Goal: Communication & Community: Answer question/provide support

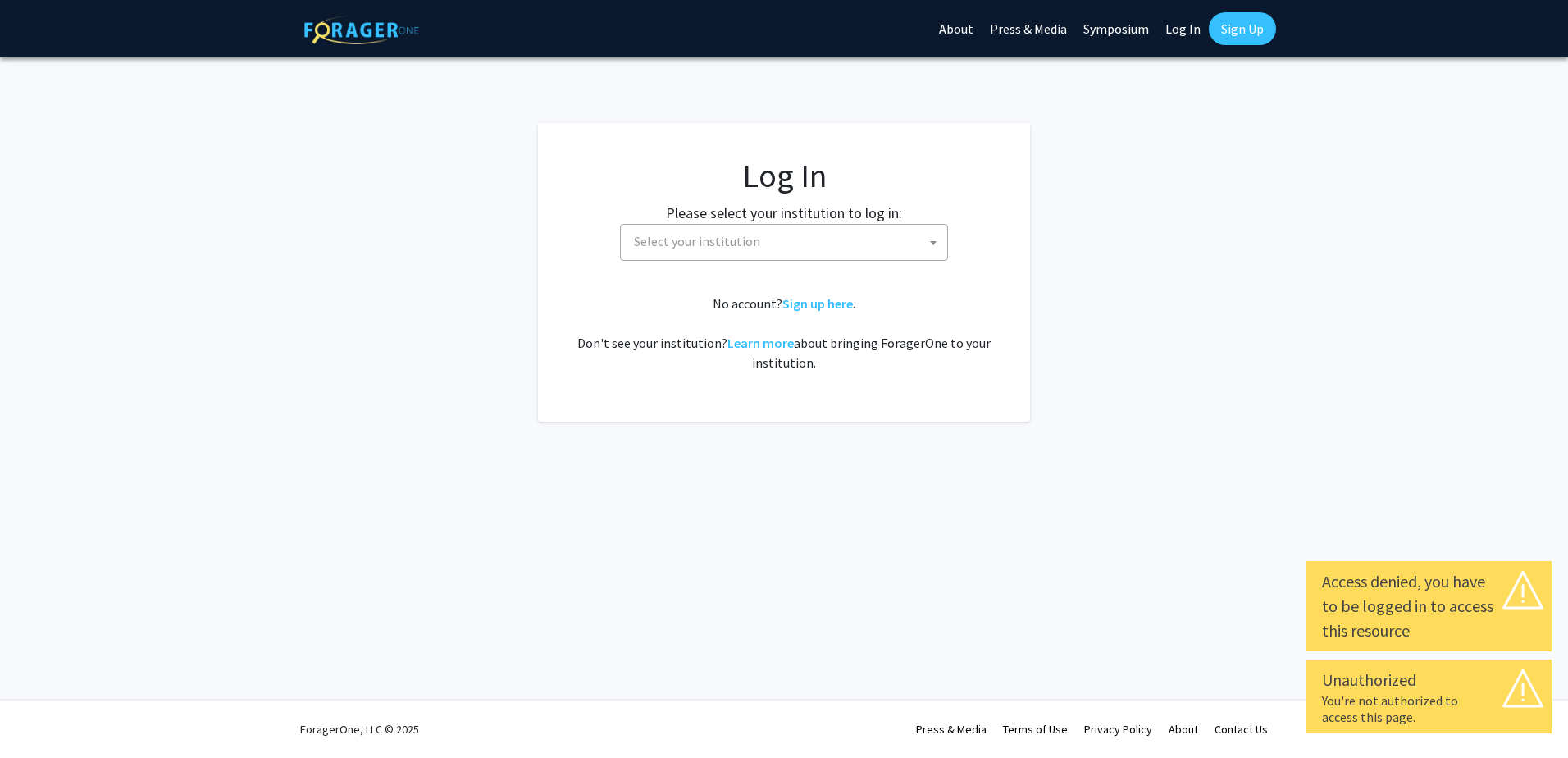
click at [837, 245] on span "Select your institution" at bounding box center [787, 241] width 320 height 34
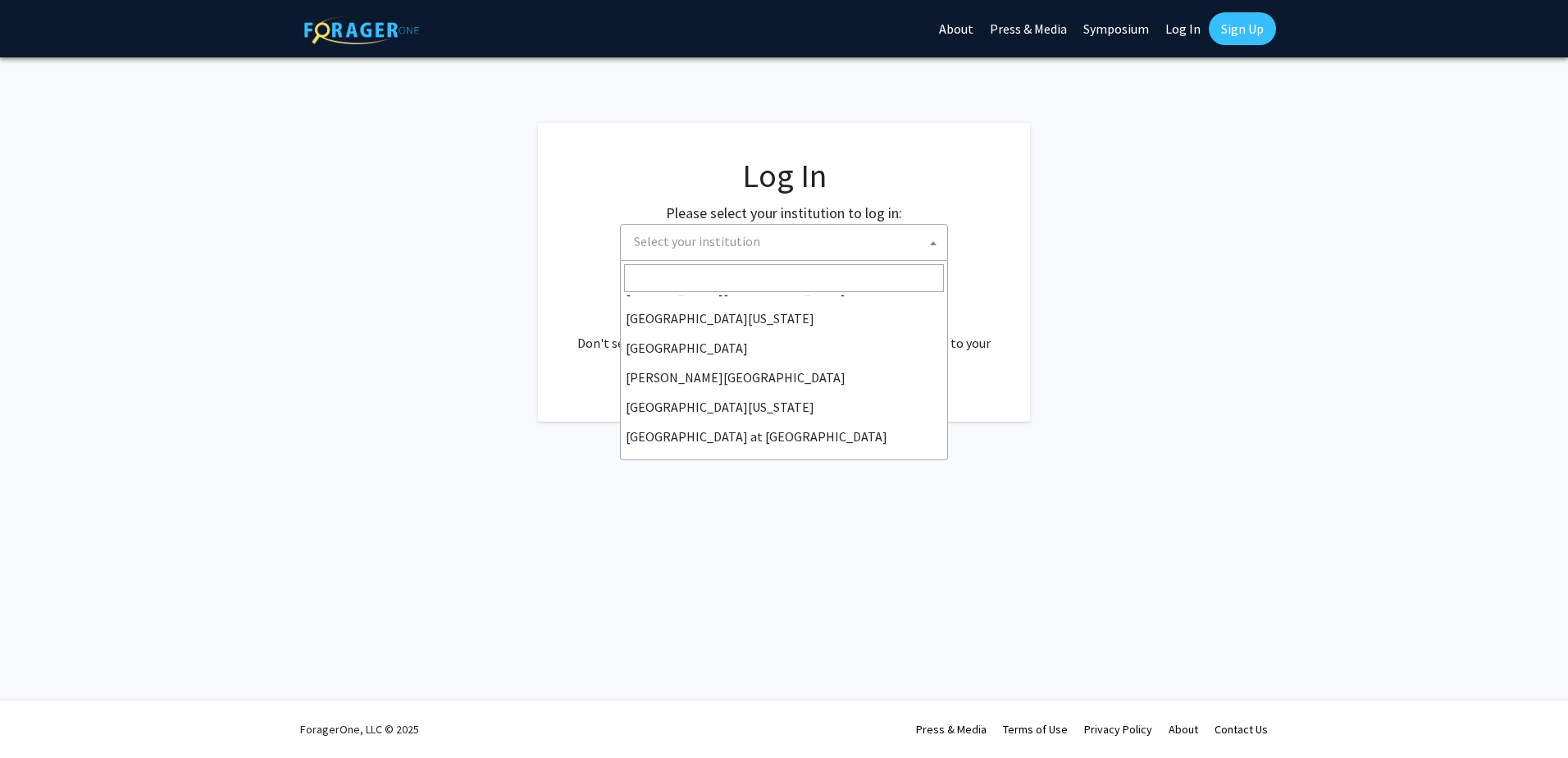
scroll to position [492, 0]
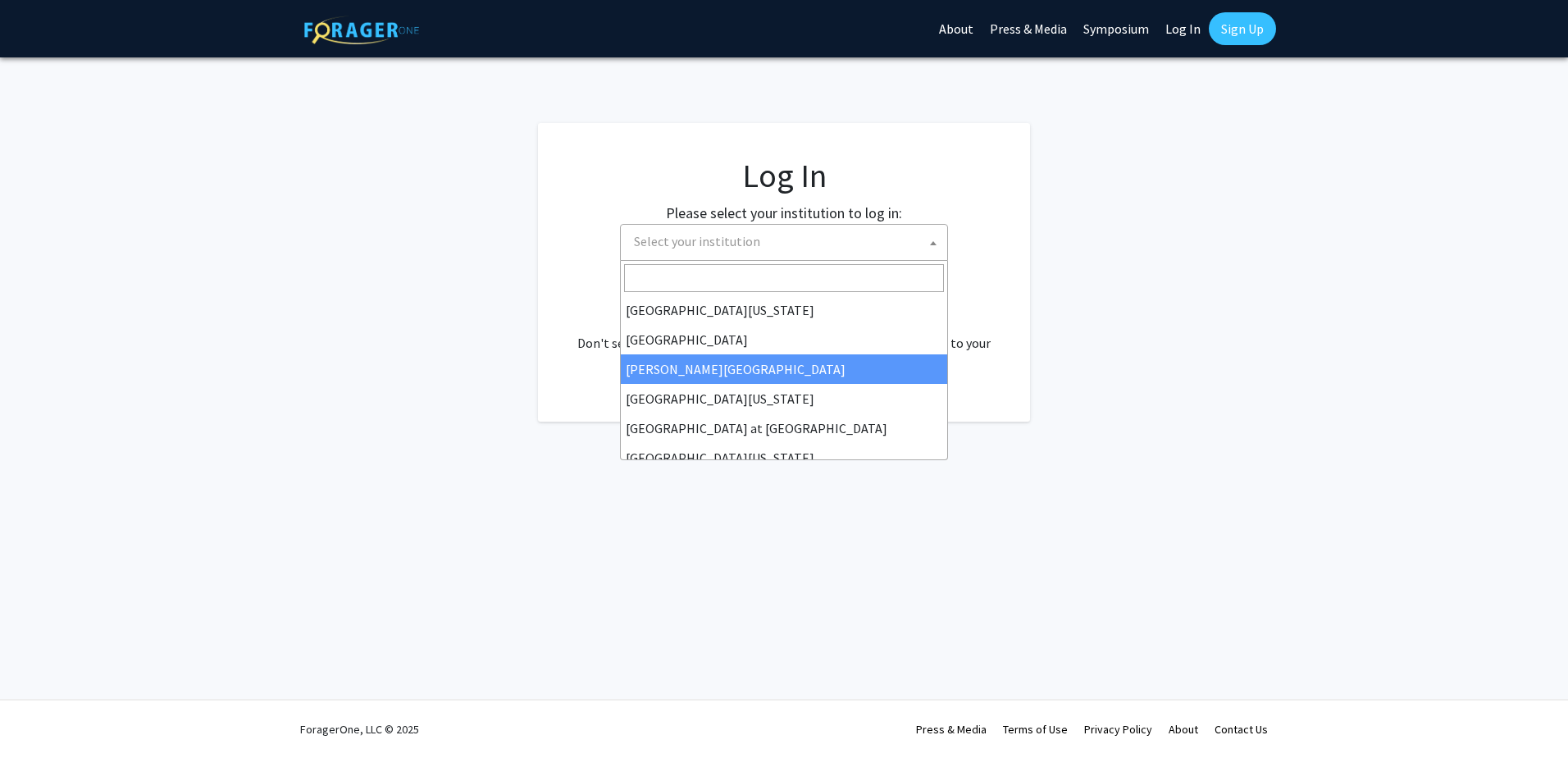
select select "24"
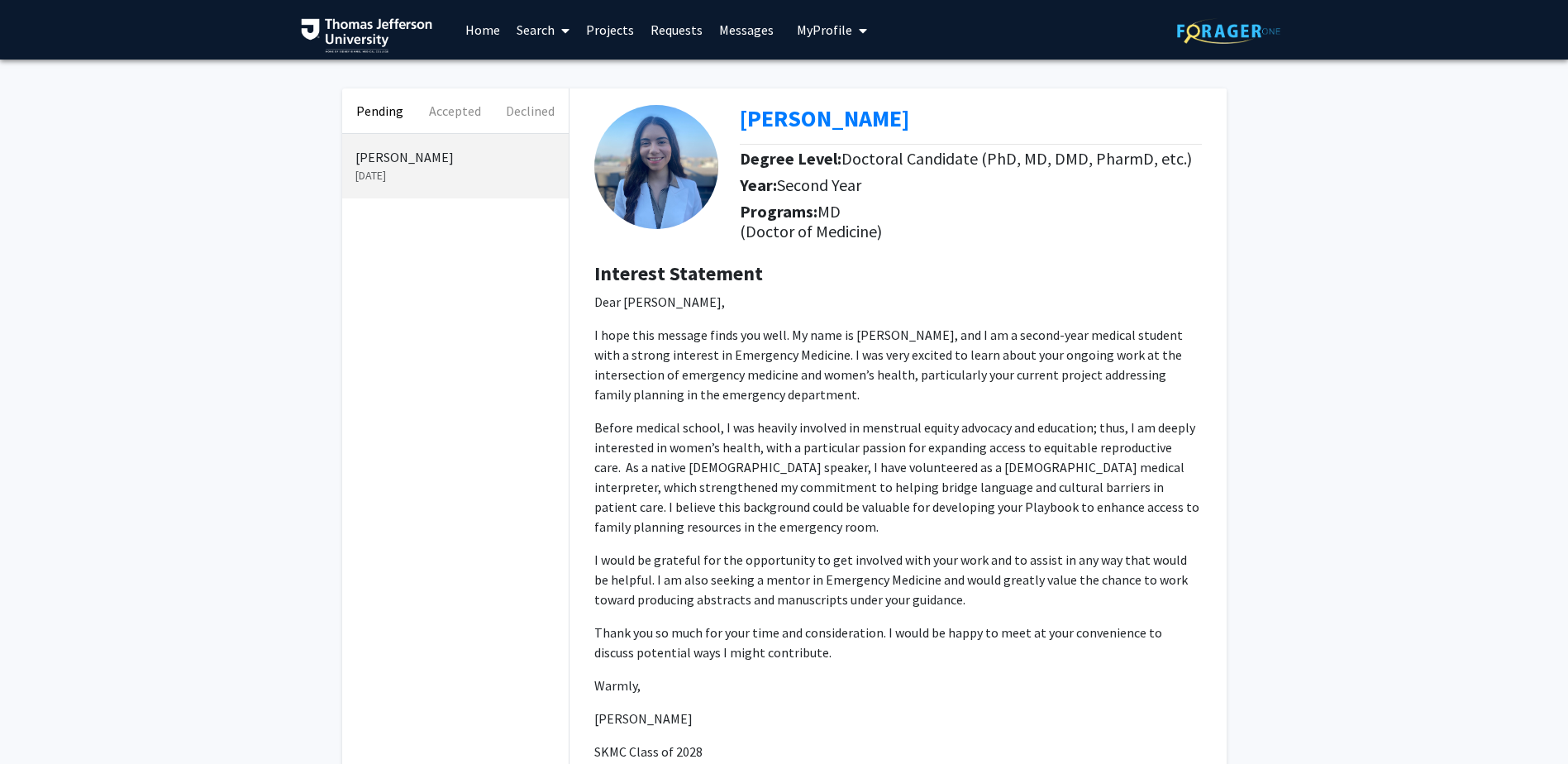
click at [827, 37] on span "My Profile" at bounding box center [824, 30] width 56 height 17
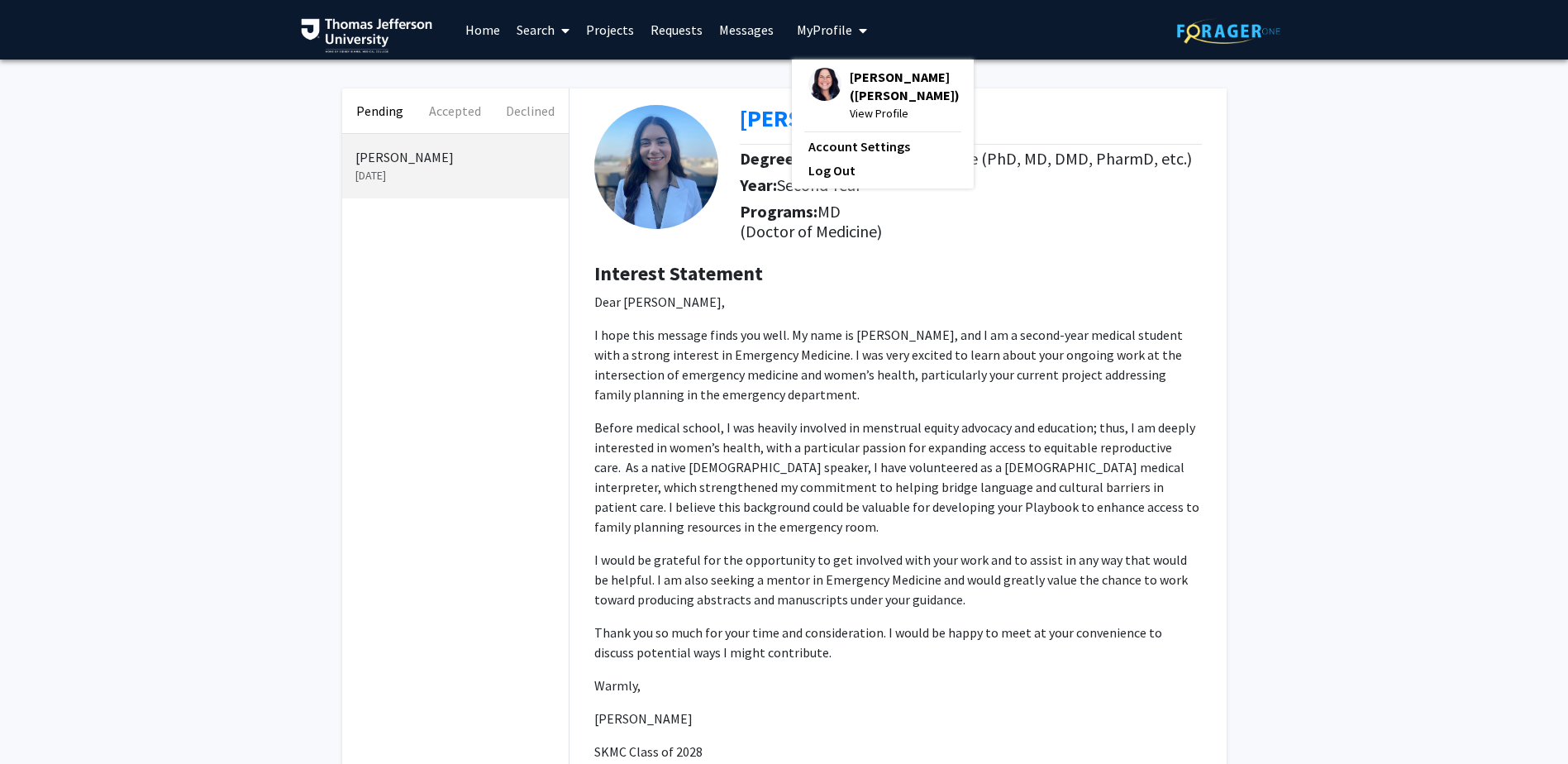
click at [862, 73] on span "[PERSON_NAME] ([PERSON_NAME])" at bounding box center [905, 86] width 110 height 36
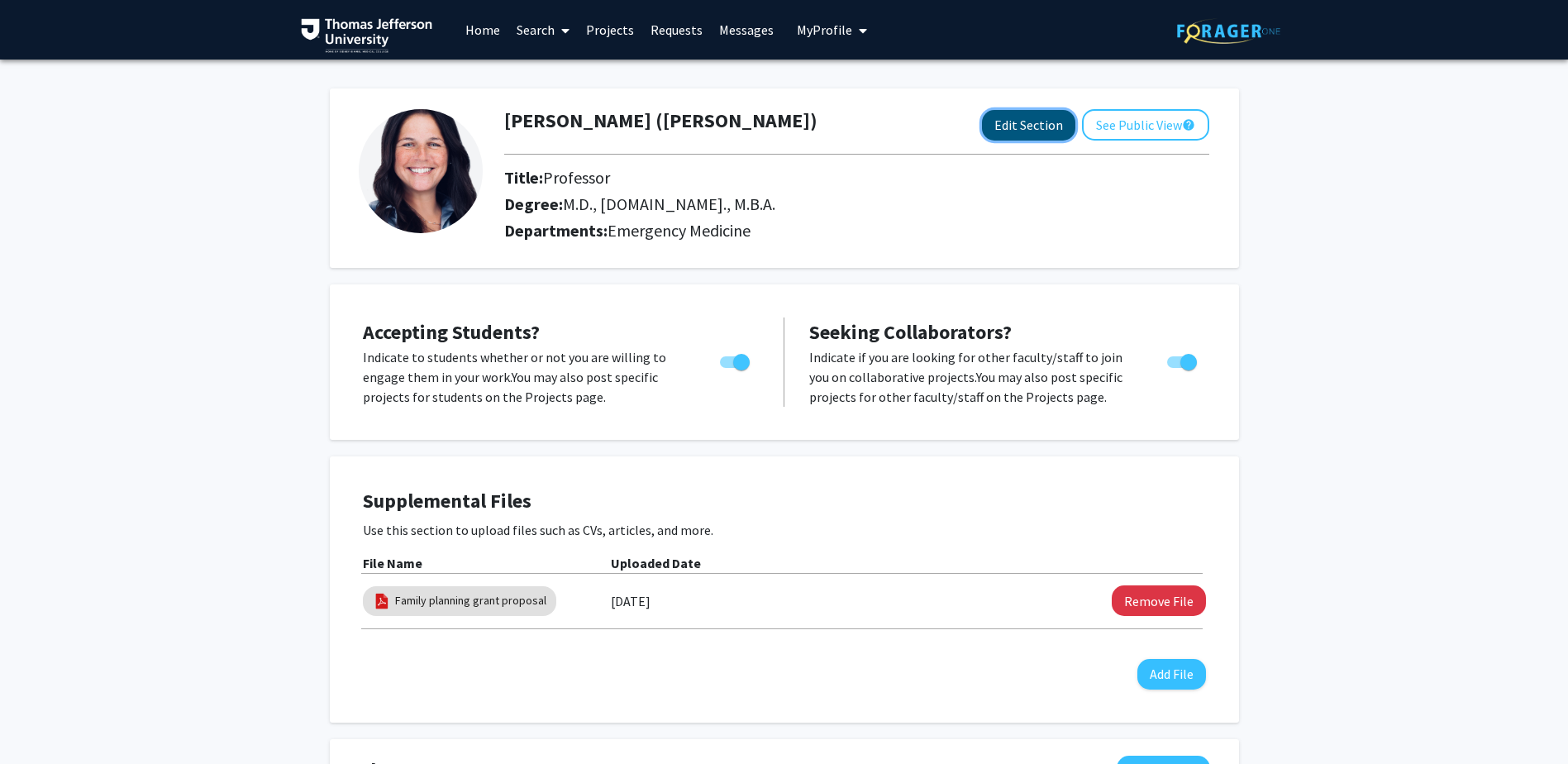
click at [1046, 122] on button "Edit Section" at bounding box center [1028, 125] width 94 height 31
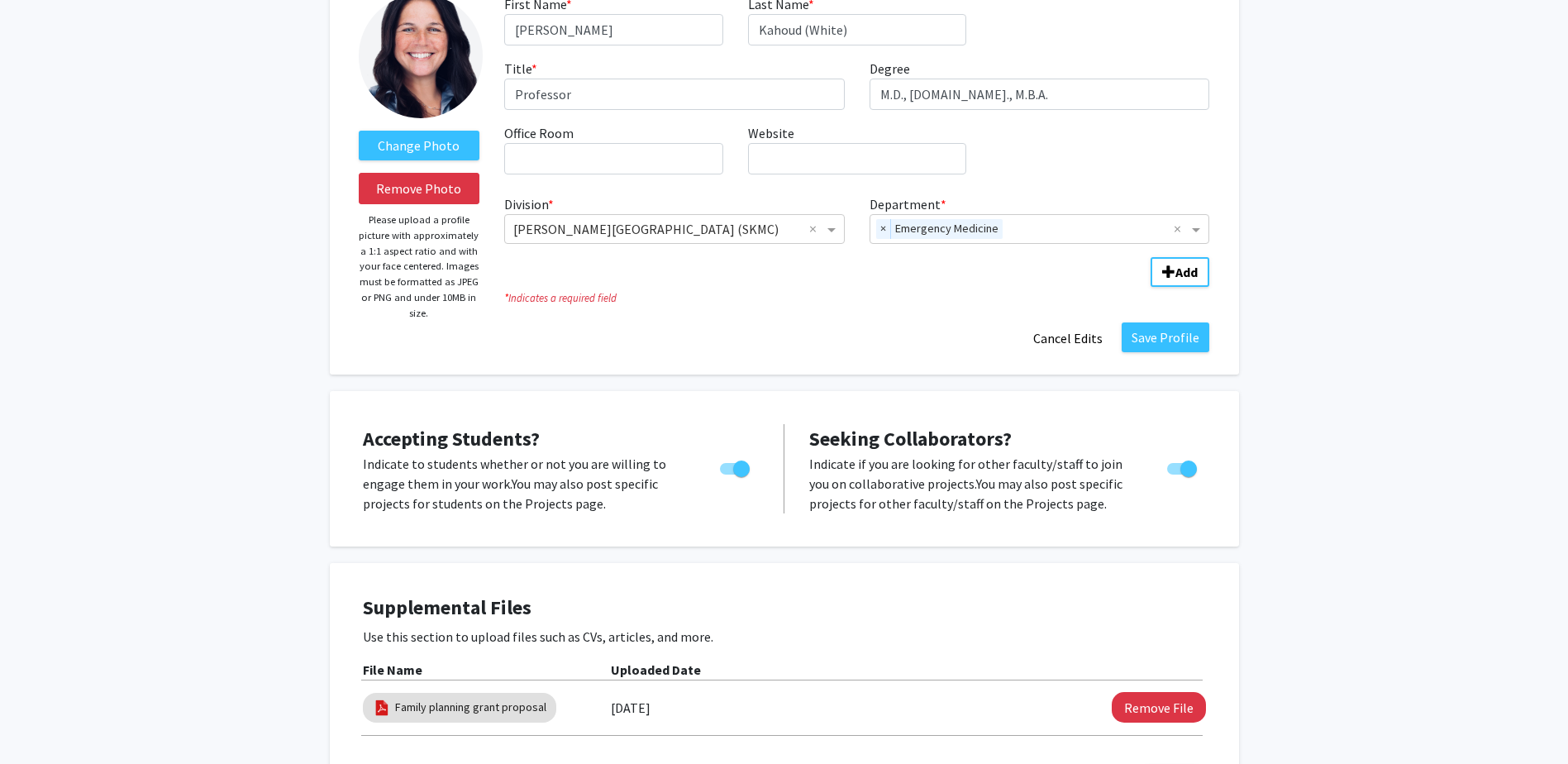
scroll to position [165, 0]
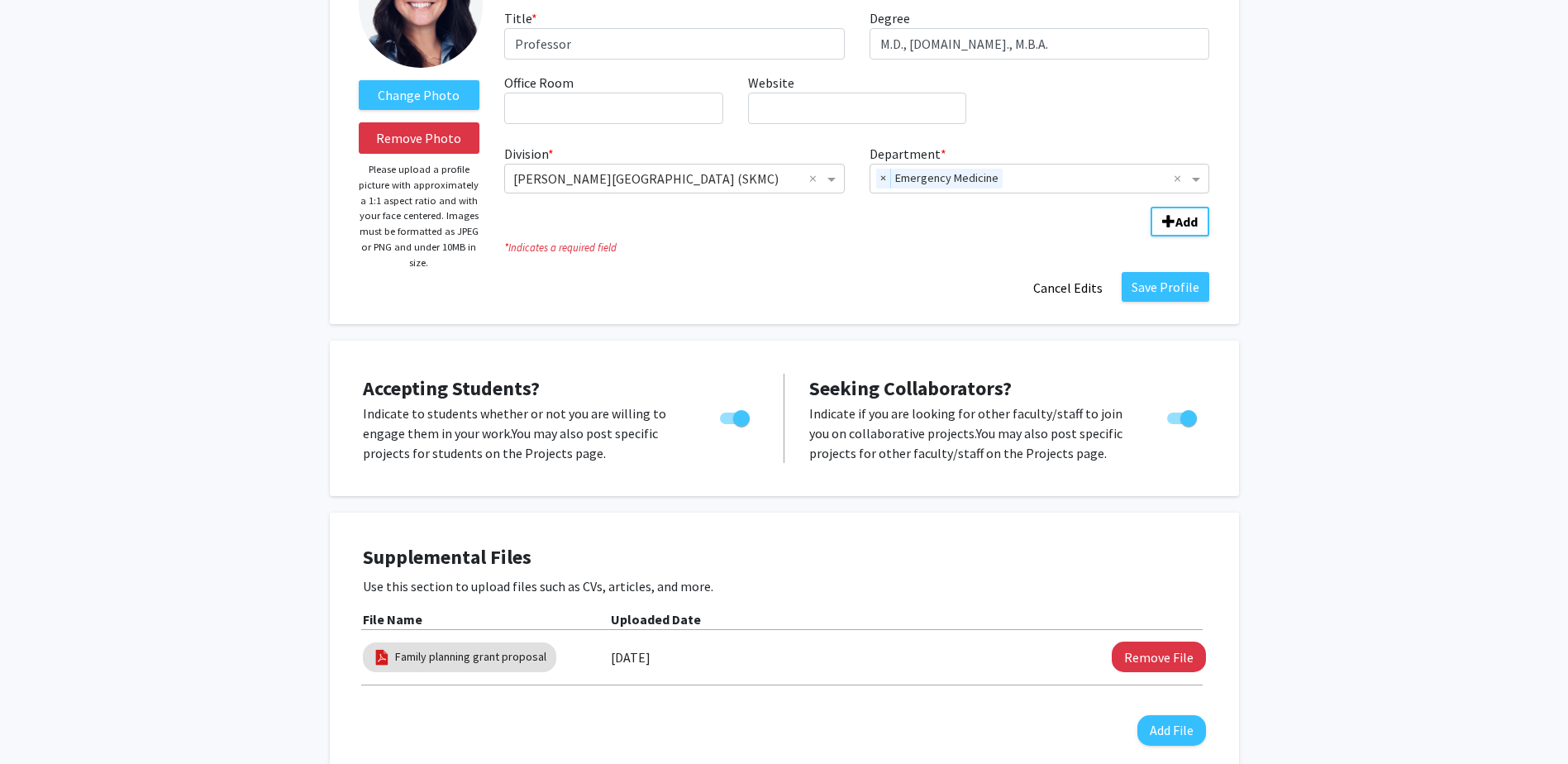
click at [1181, 416] on span "Toggle" at bounding box center [1189, 418] width 17 height 17
click at [1176, 424] on input "Toggle" at bounding box center [1175, 424] width 1 height 1
checkbox input "false"
click at [730, 416] on span "Toggle" at bounding box center [735, 418] width 30 height 12
click at [728, 424] on input "Would you like to permit student requests?" at bounding box center [727, 424] width 1 height 1
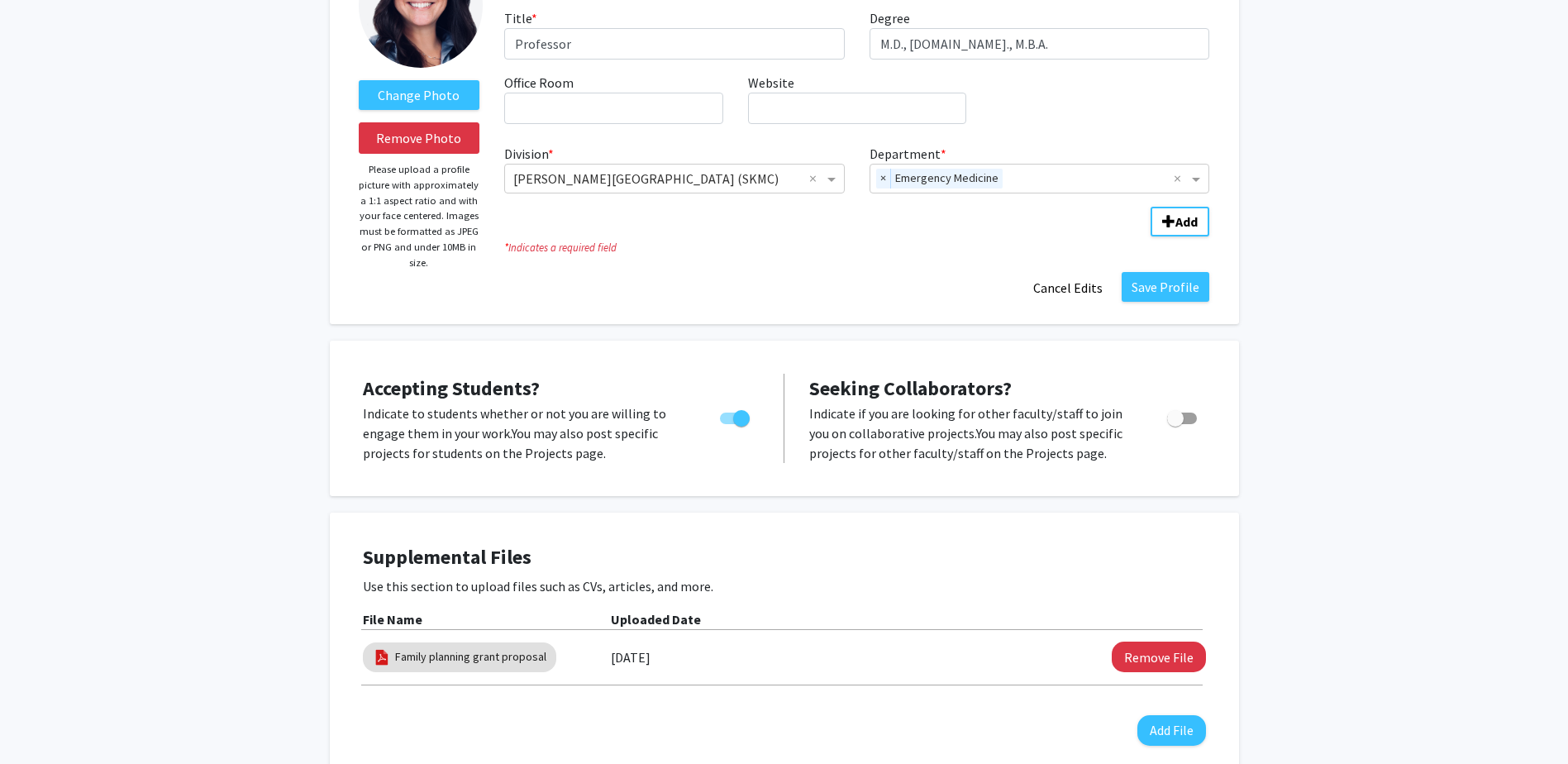
checkbox input "false"
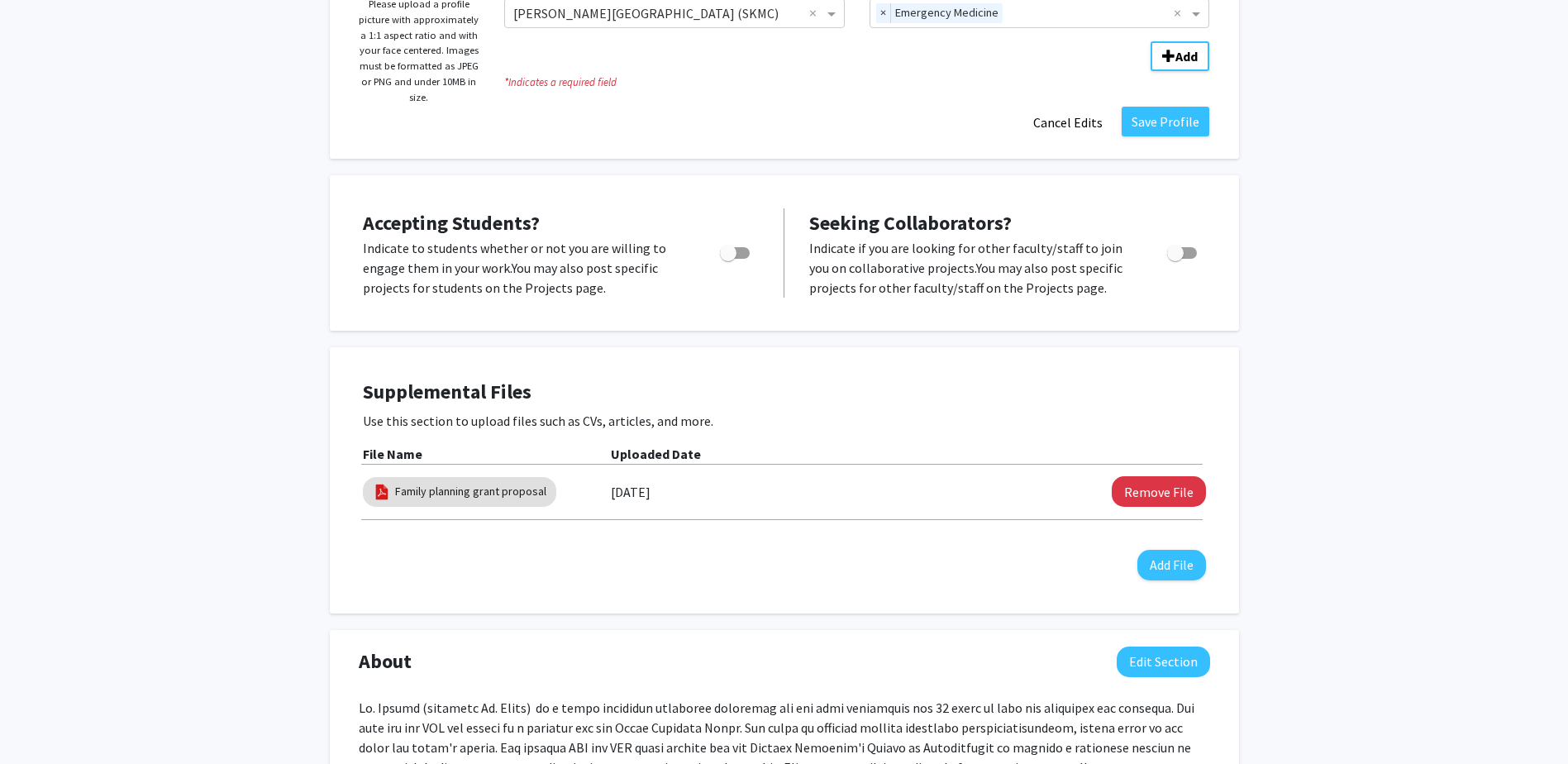
scroll to position [413, 0]
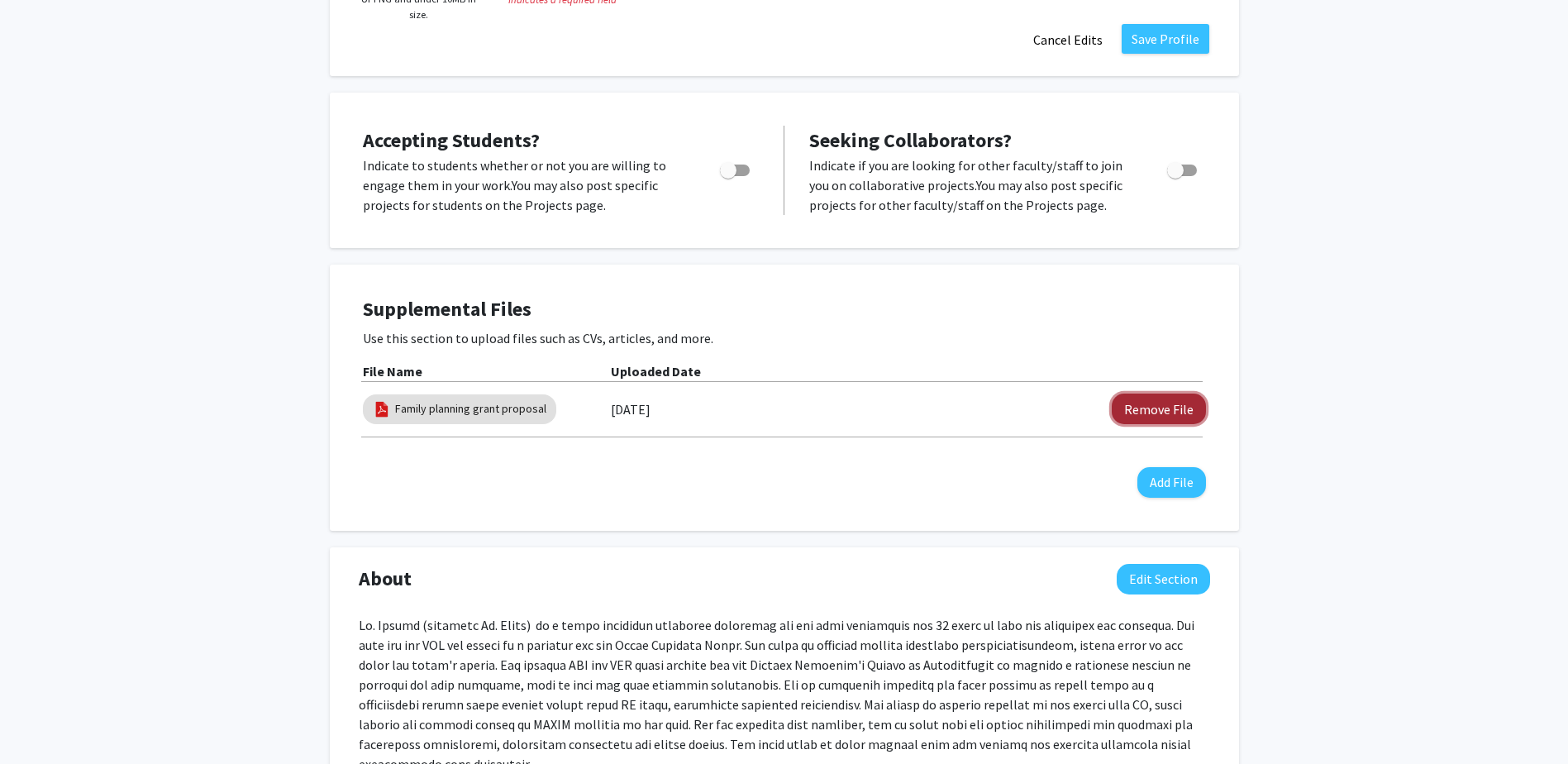
click at [1197, 409] on button "Remove File" at bounding box center [1159, 409] width 95 height 31
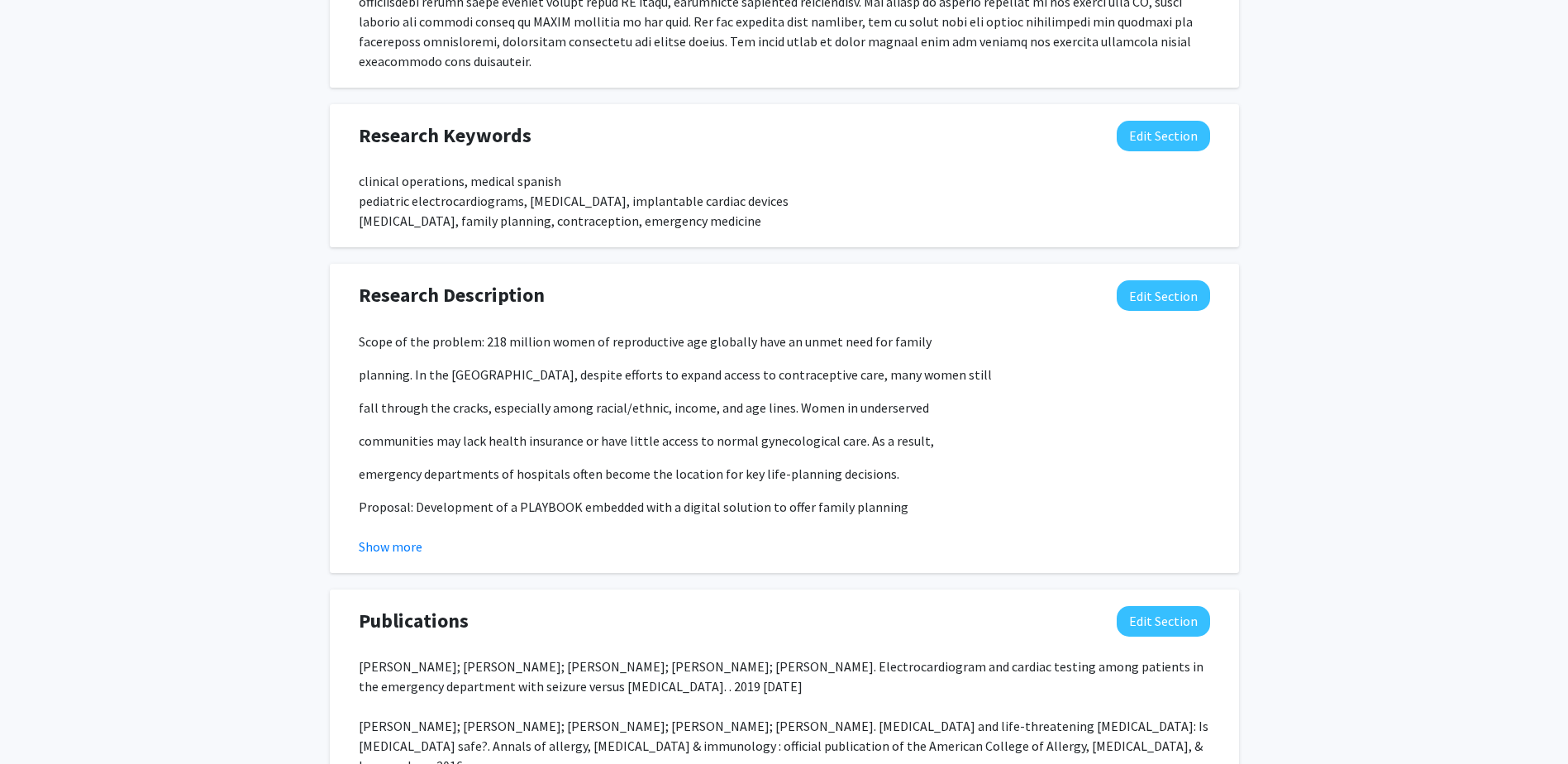
scroll to position [1075, 0]
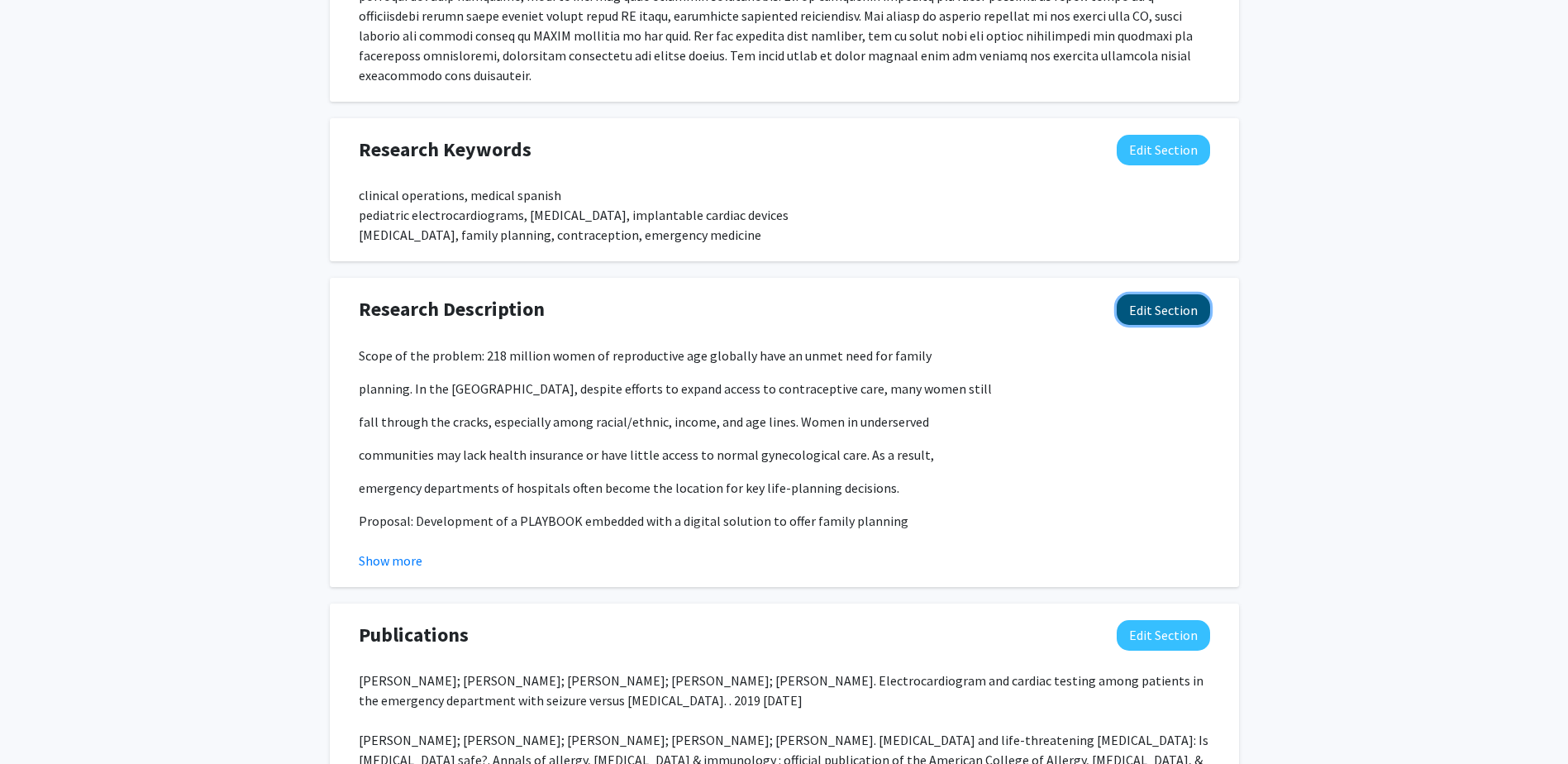
click at [1169, 302] on button "Edit Section" at bounding box center [1163, 309] width 94 height 31
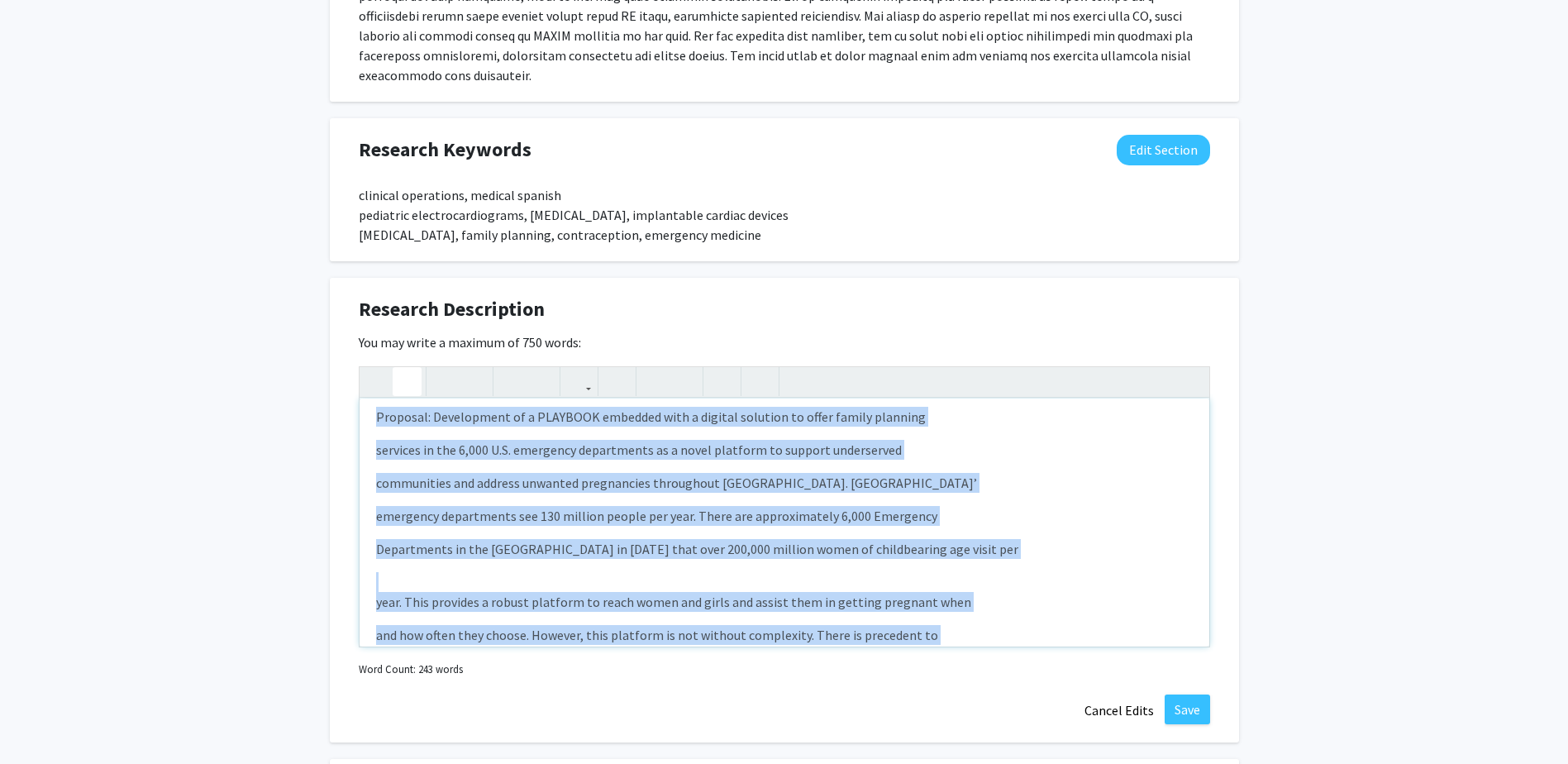
scroll to position [0, 0]
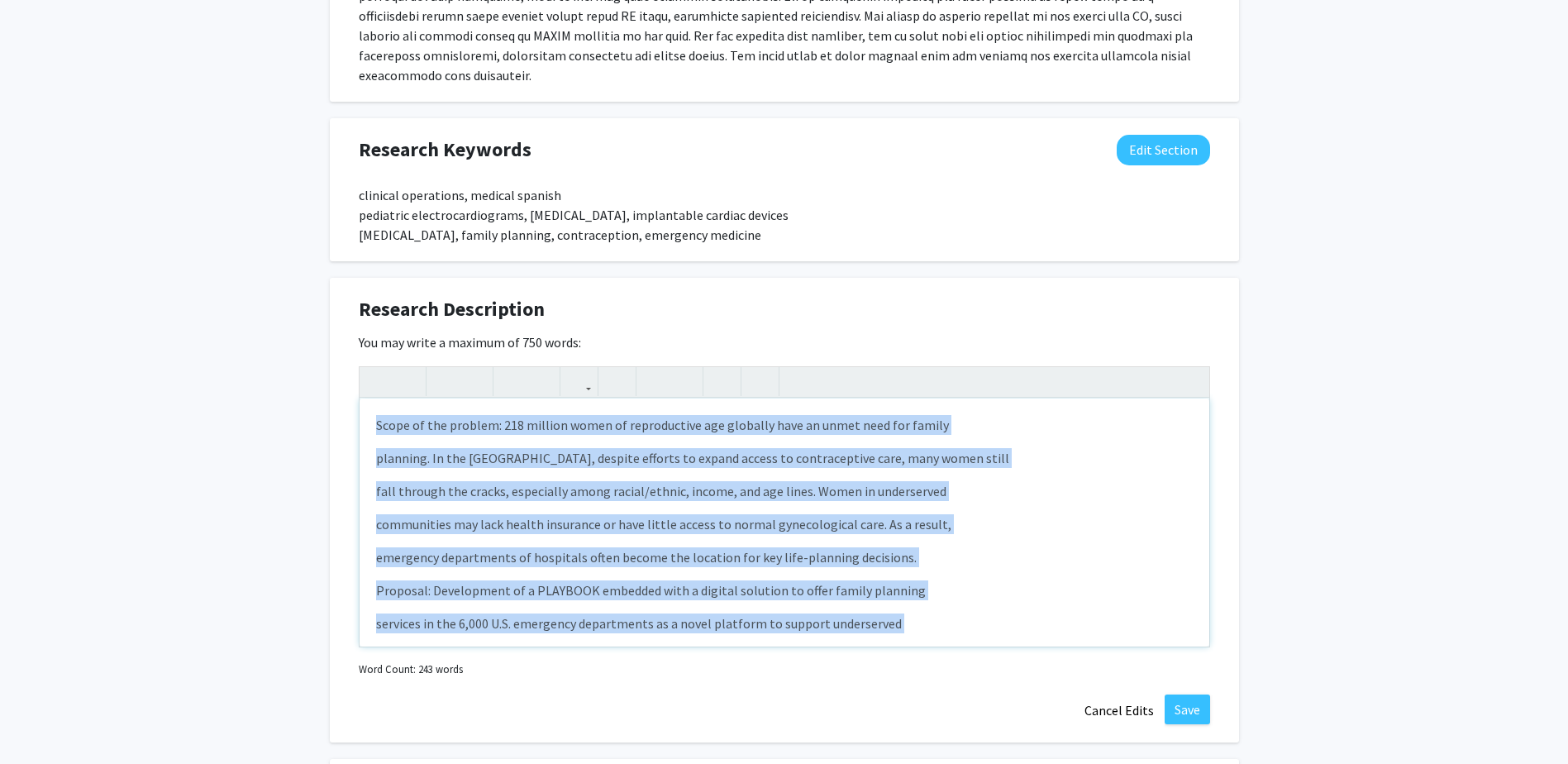
drag, startPoint x: 460, startPoint y: 597, endPoint x: 331, endPoint y: 406, distance: 230.5
click at [331, 406] on div "Research Description Edit Section You may write a maximum of 750 words: Scope o…" at bounding box center [784, 510] width 910 height 465
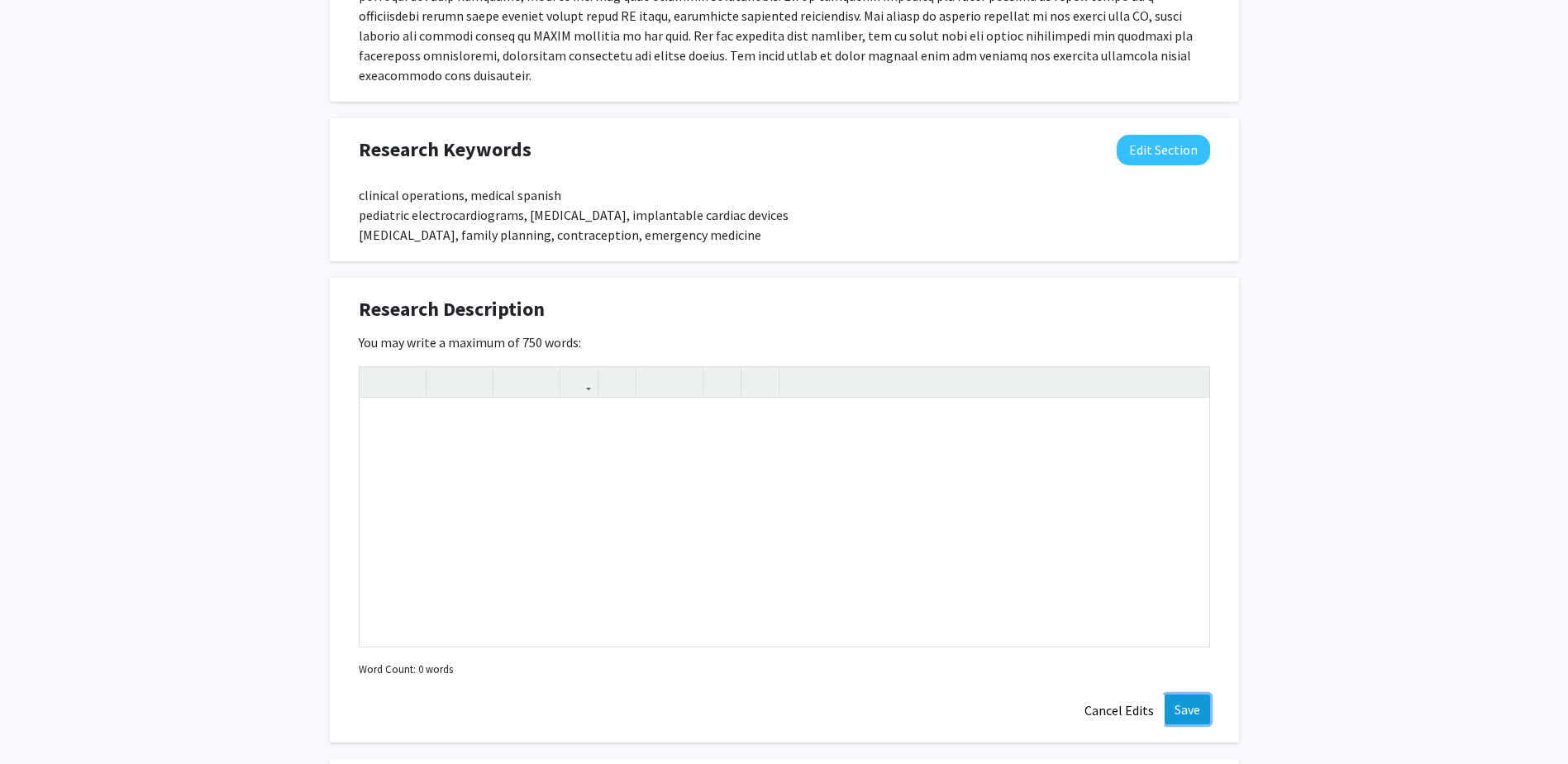
click at [1200, 708] on button "Save" at bounding box center [1187, 709] width 46 height 30
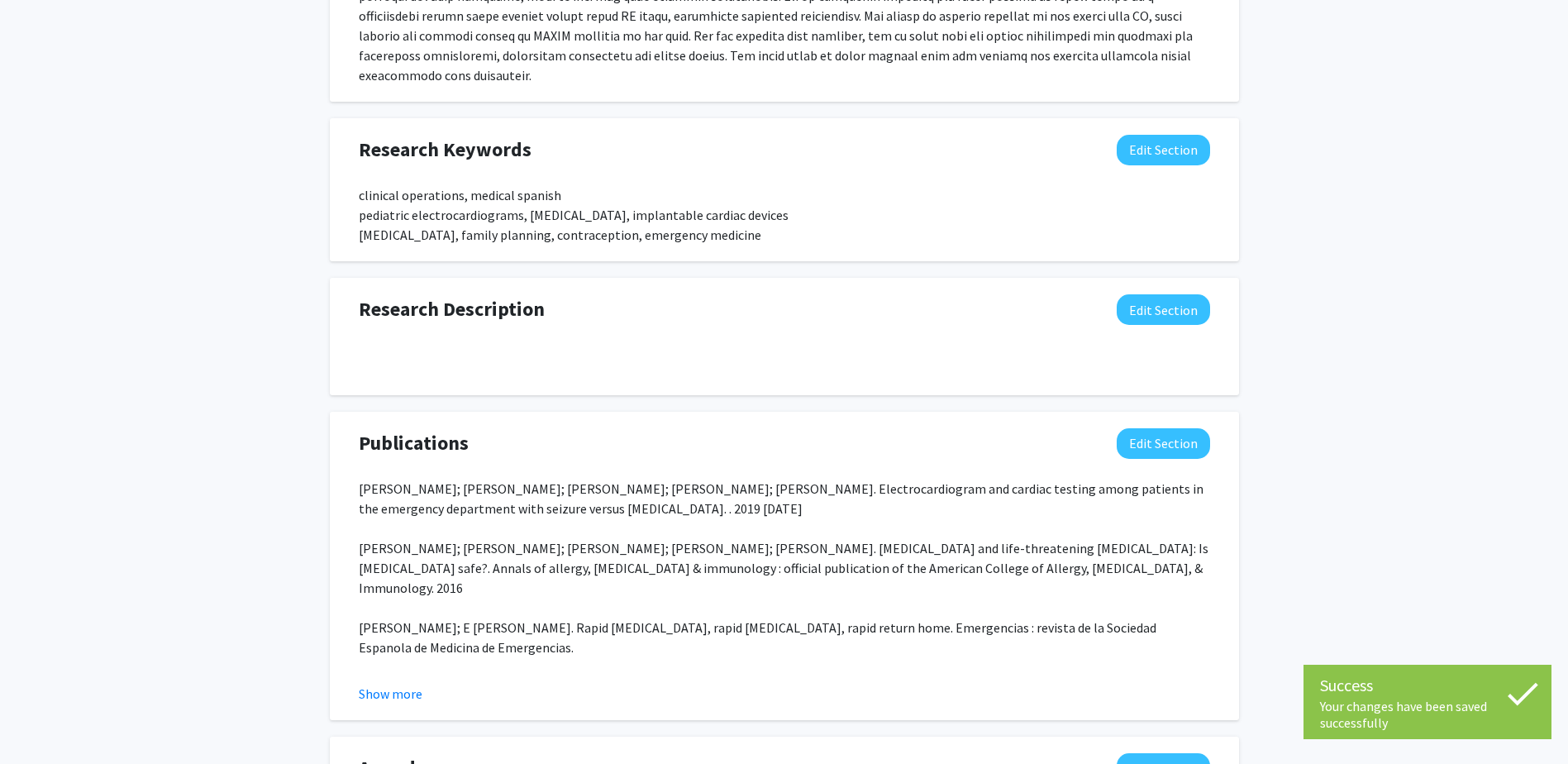
scroll to position [1240, 0]
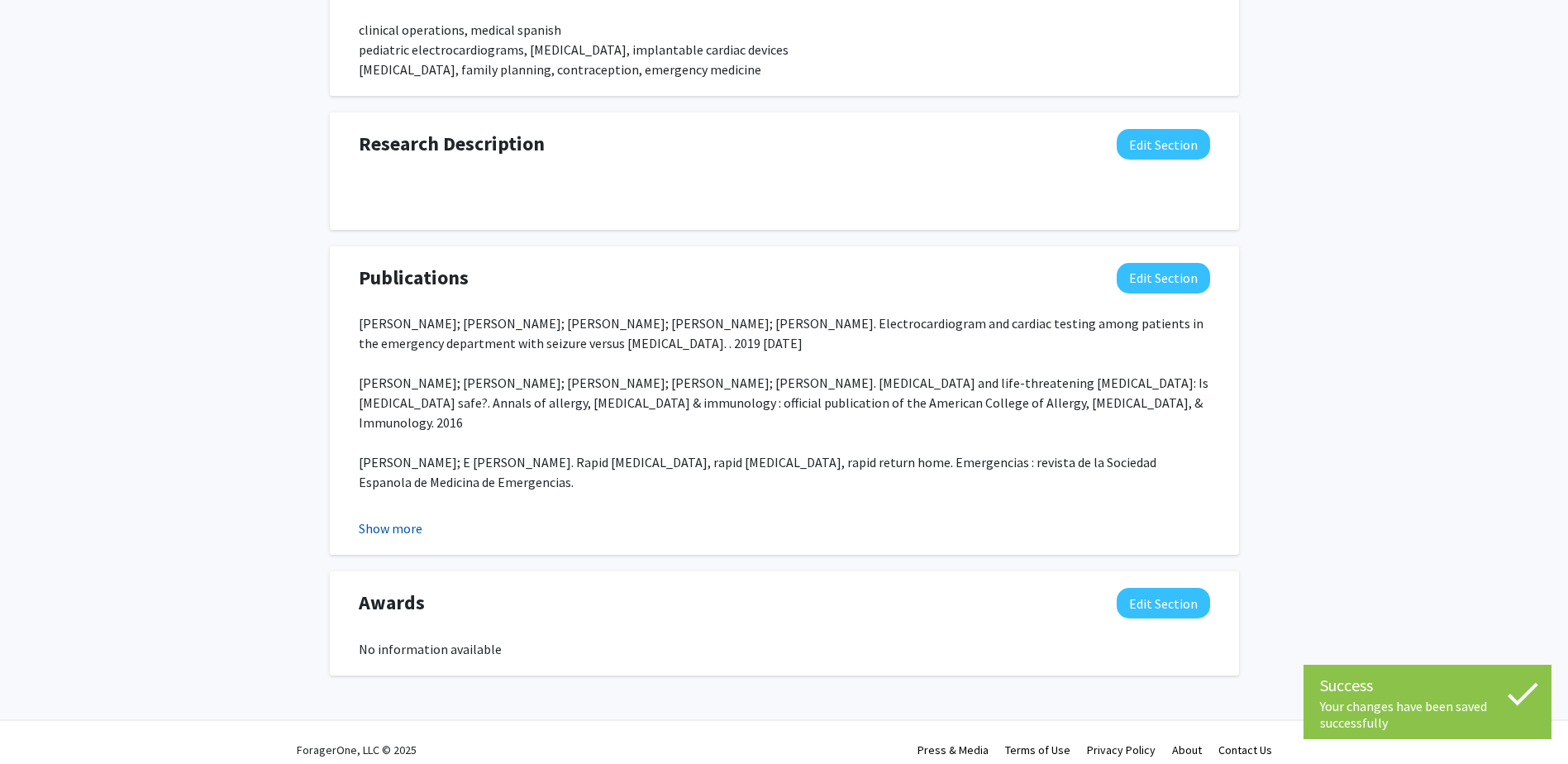
click at [414, 528] on button "Show more" at bounding box center [391, 528] width 64 height 20
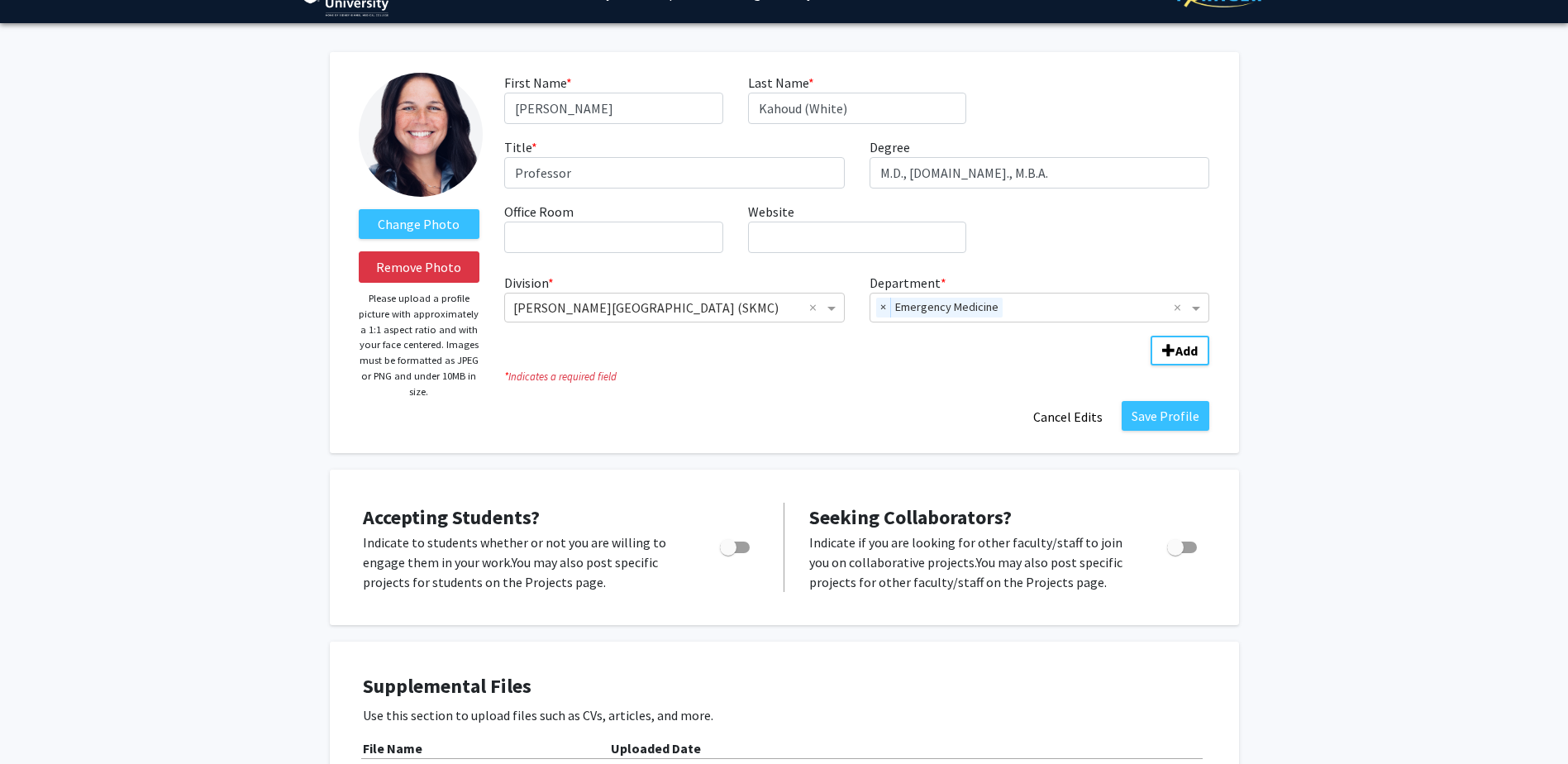
scroll to position [0, 0]
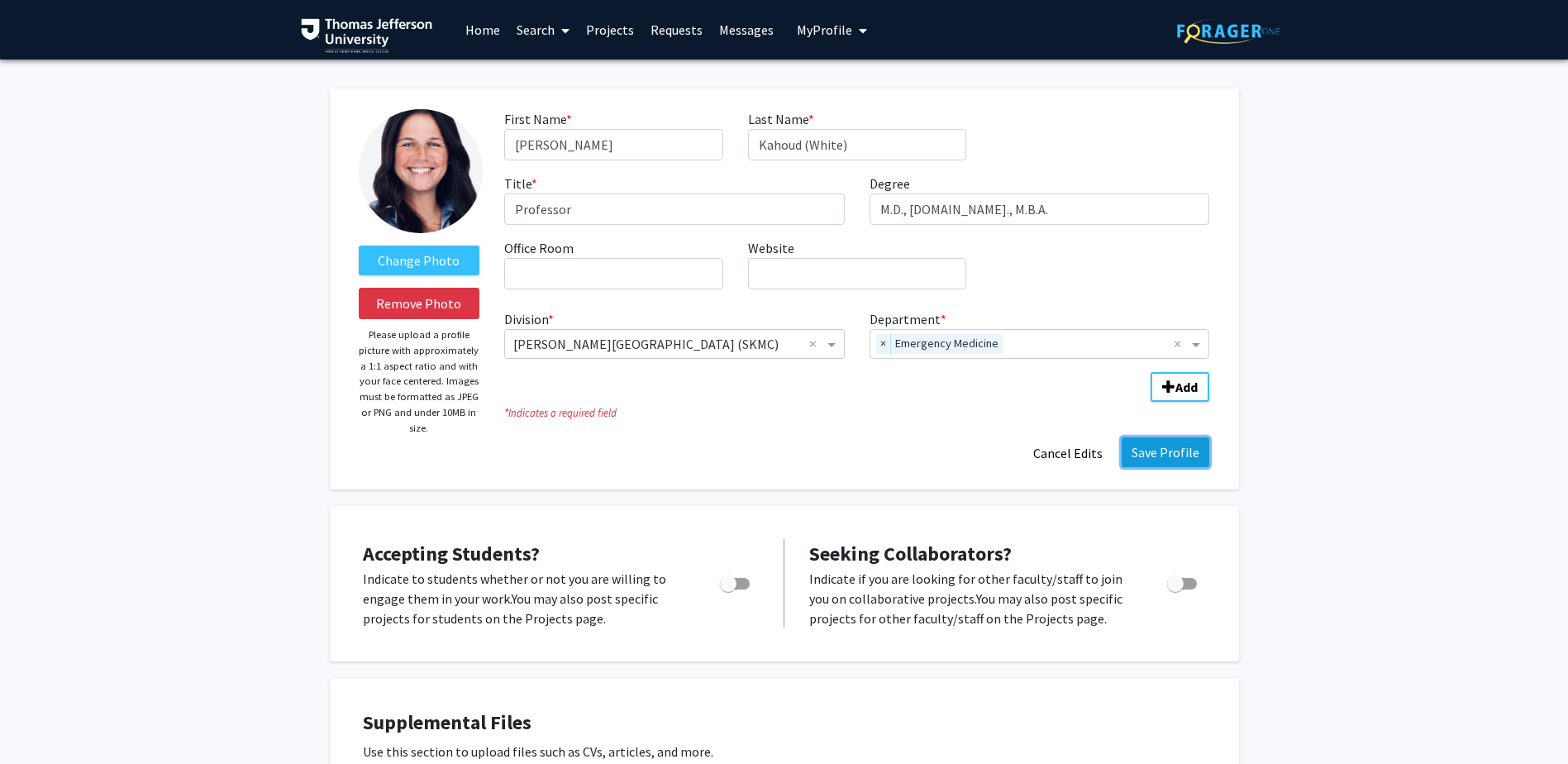
click at [1177, 457] on button "Save Profile" at bounding box center [1166, 452] width 88 height 30
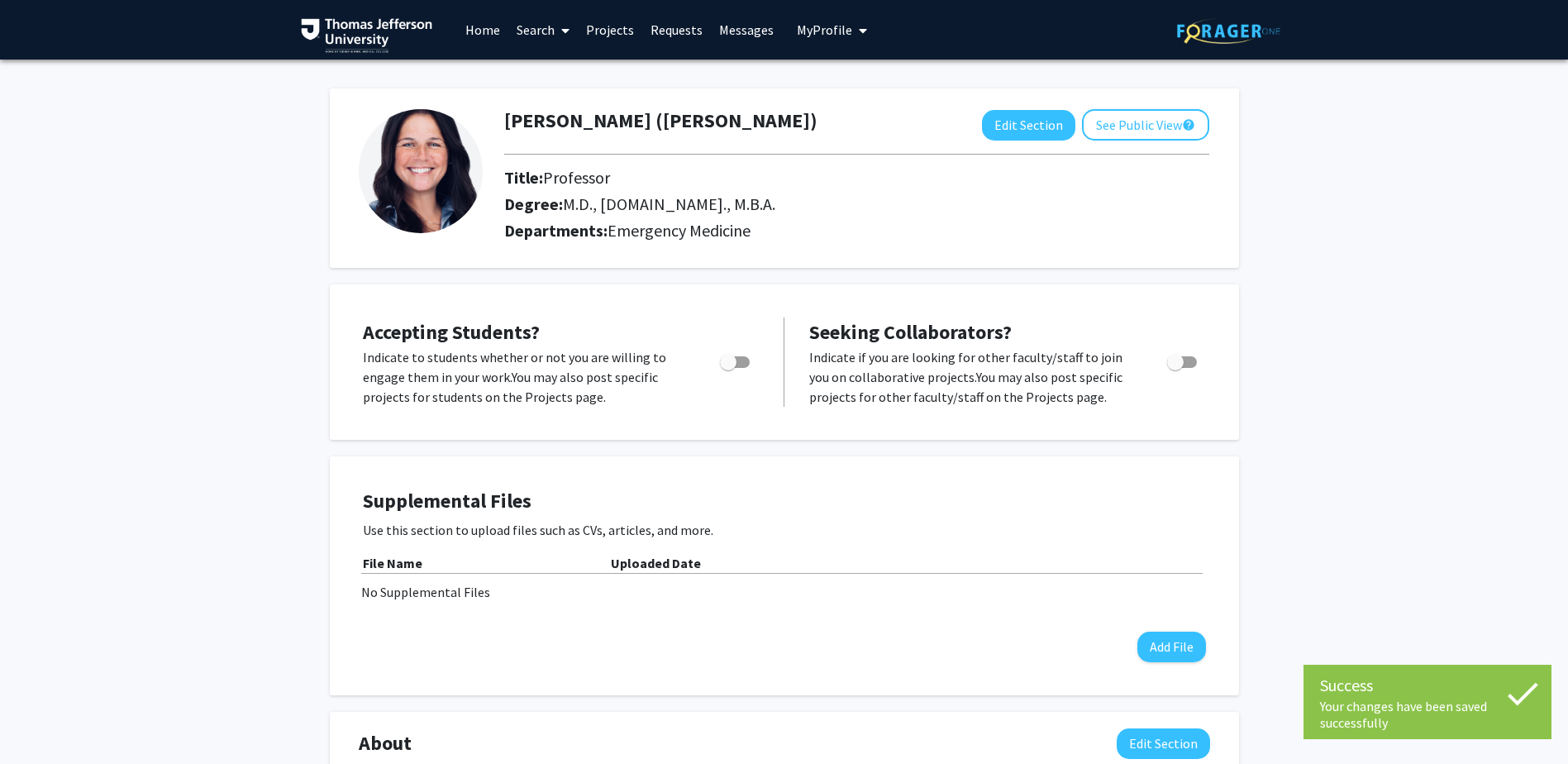
click at [685, 32] on link "Requests" at bounding box center [677, 30] width 69 height 58
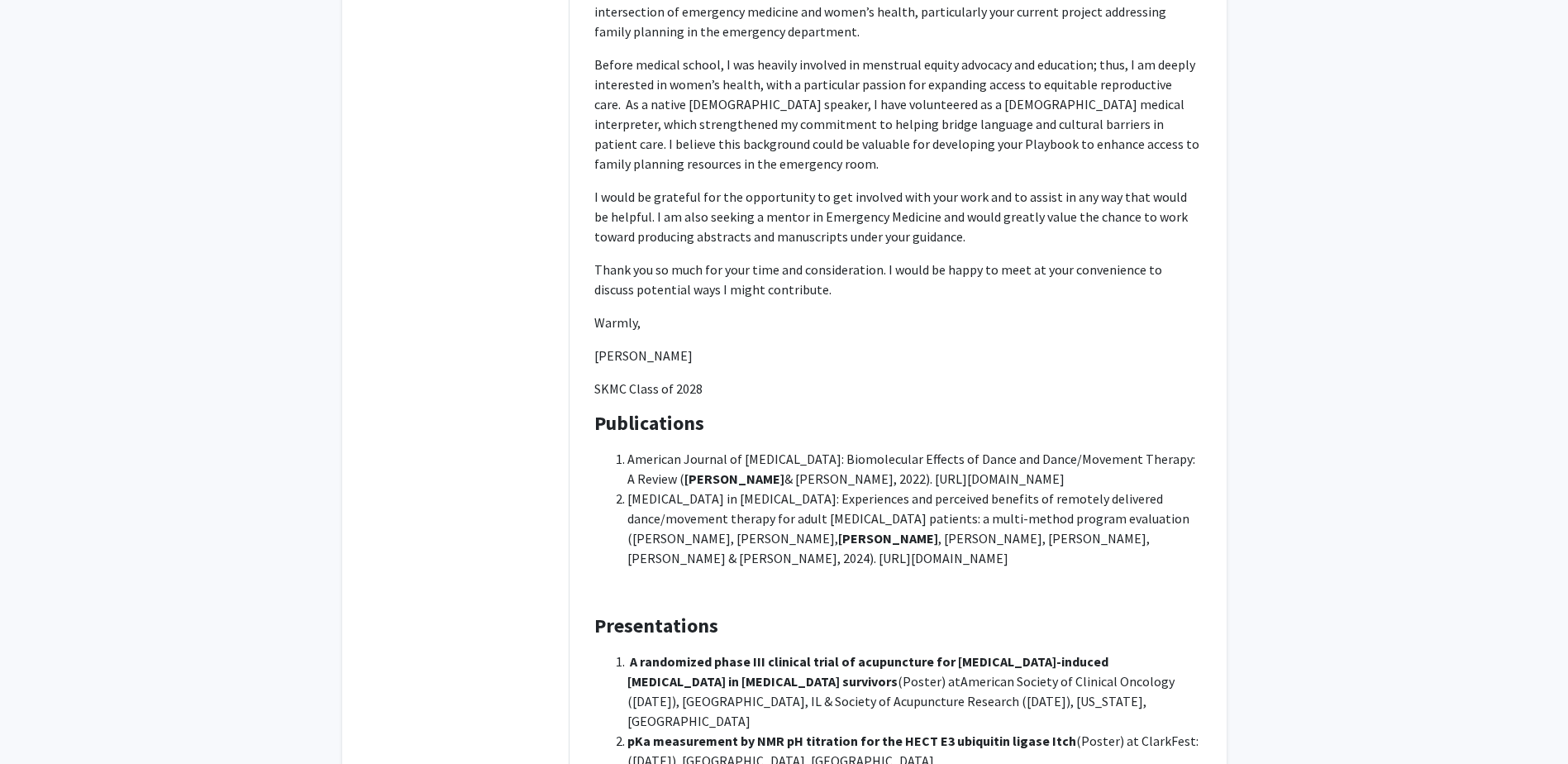
scroll to position [552, 0]
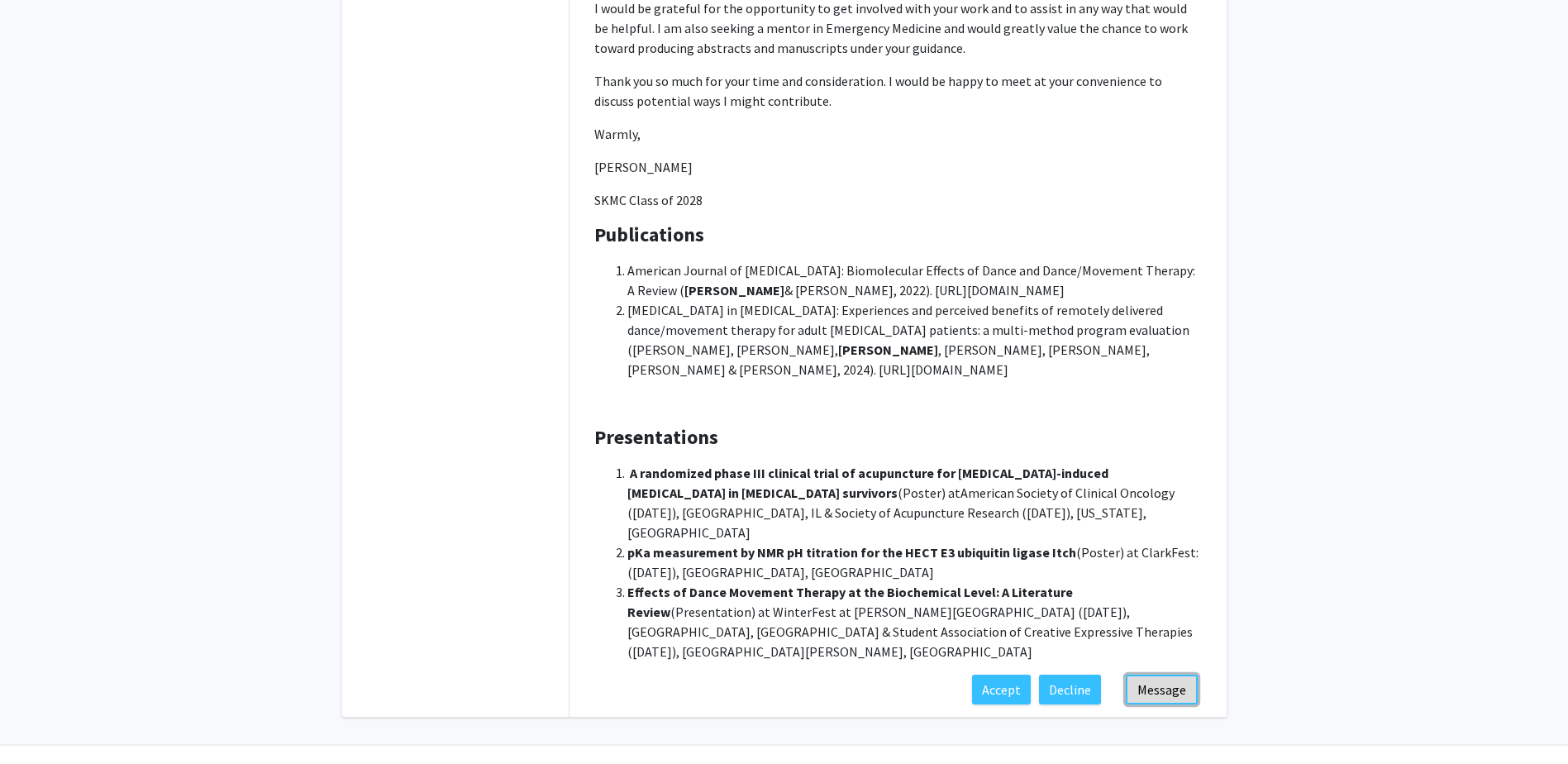
click at [1145, 675] on button "Message" at bounding box center [1162, 690] width 72 height 30
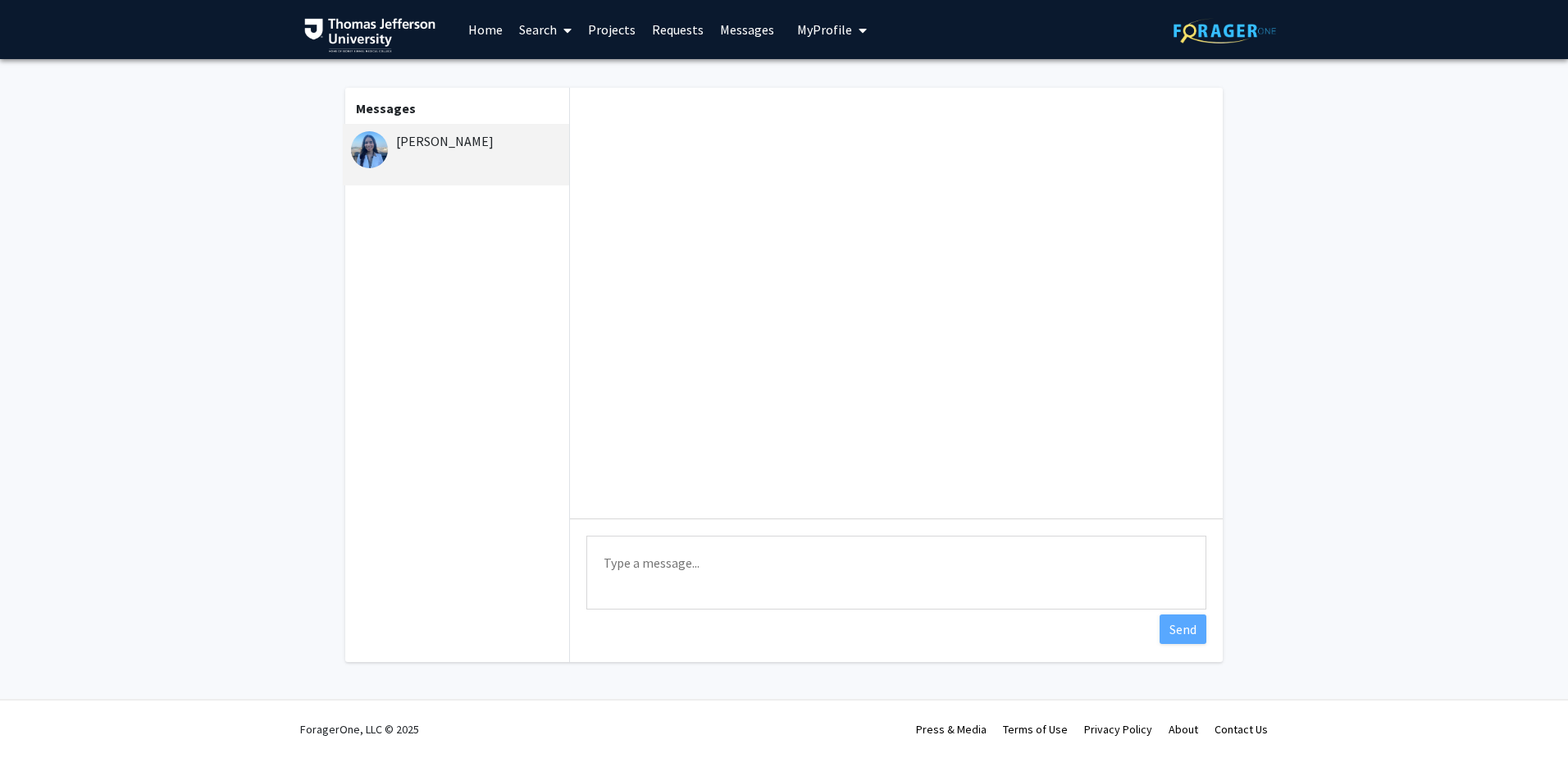
click at [694, 564] on textarea "Type a message" at bounding box center [897, 573] width 620 height 74
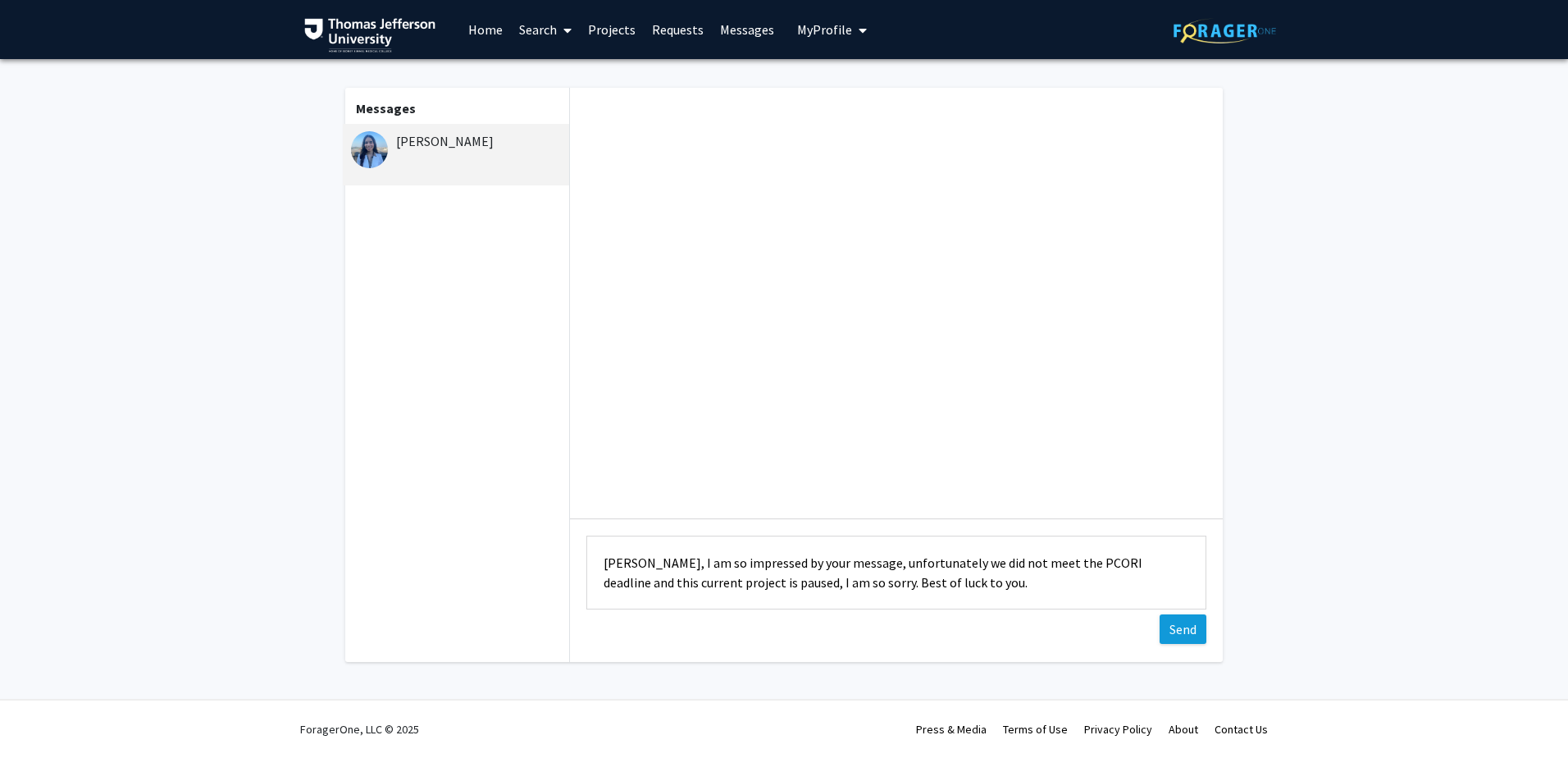
type textarea "[PERSON_NAME], I am so impressed by your message, unfortunately we did not meet…"
click at [1188, 633] on button "Send" at bounding box center [1183, 630] width 47 height 30
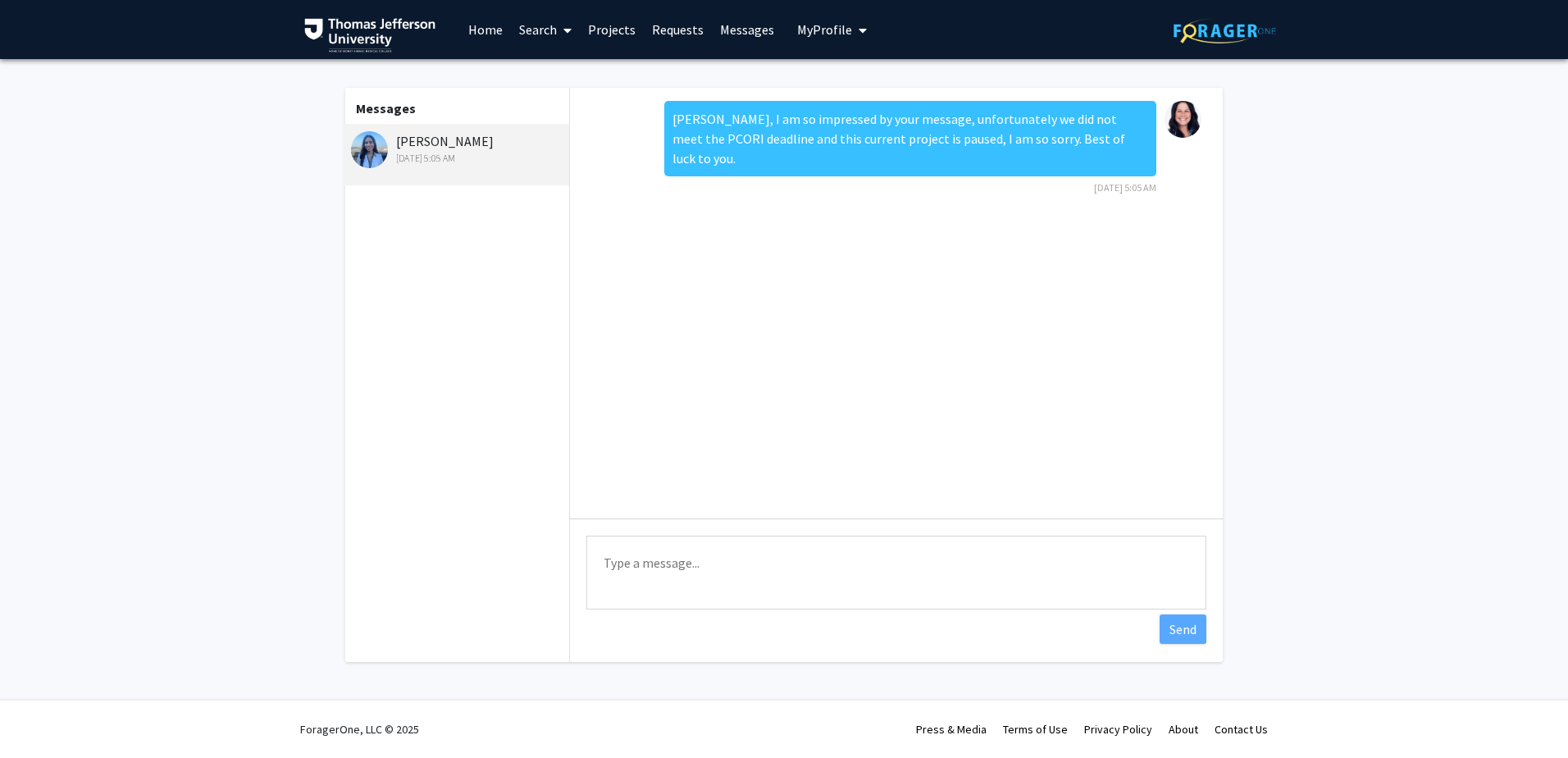
click at [598, 35] on link "Projects" at bounding box center [612, 30] width 64 height 58
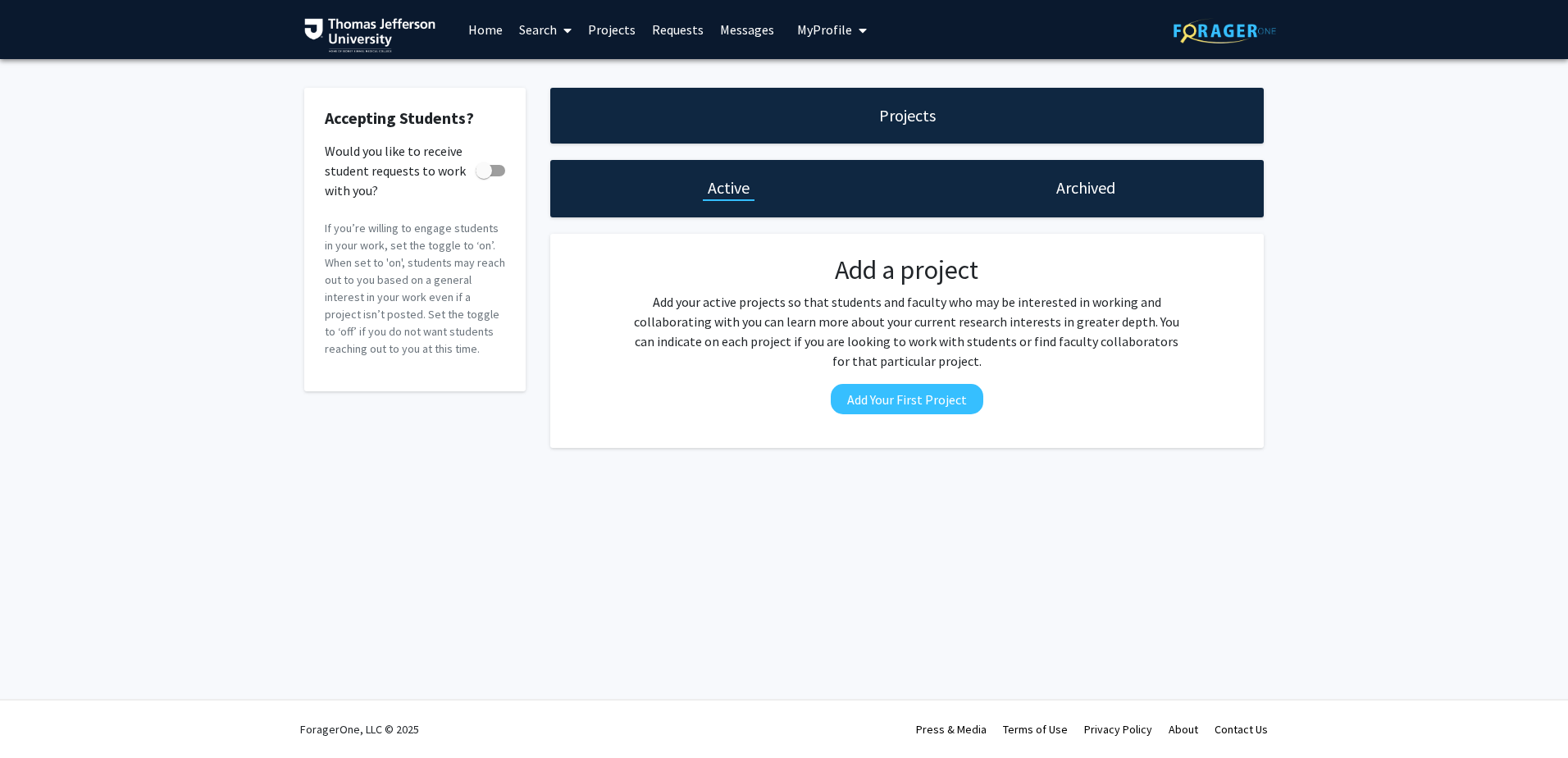
click at [1068, 185] on h1 "Archived" at bounding box center [1086, 188] width 59 height 23
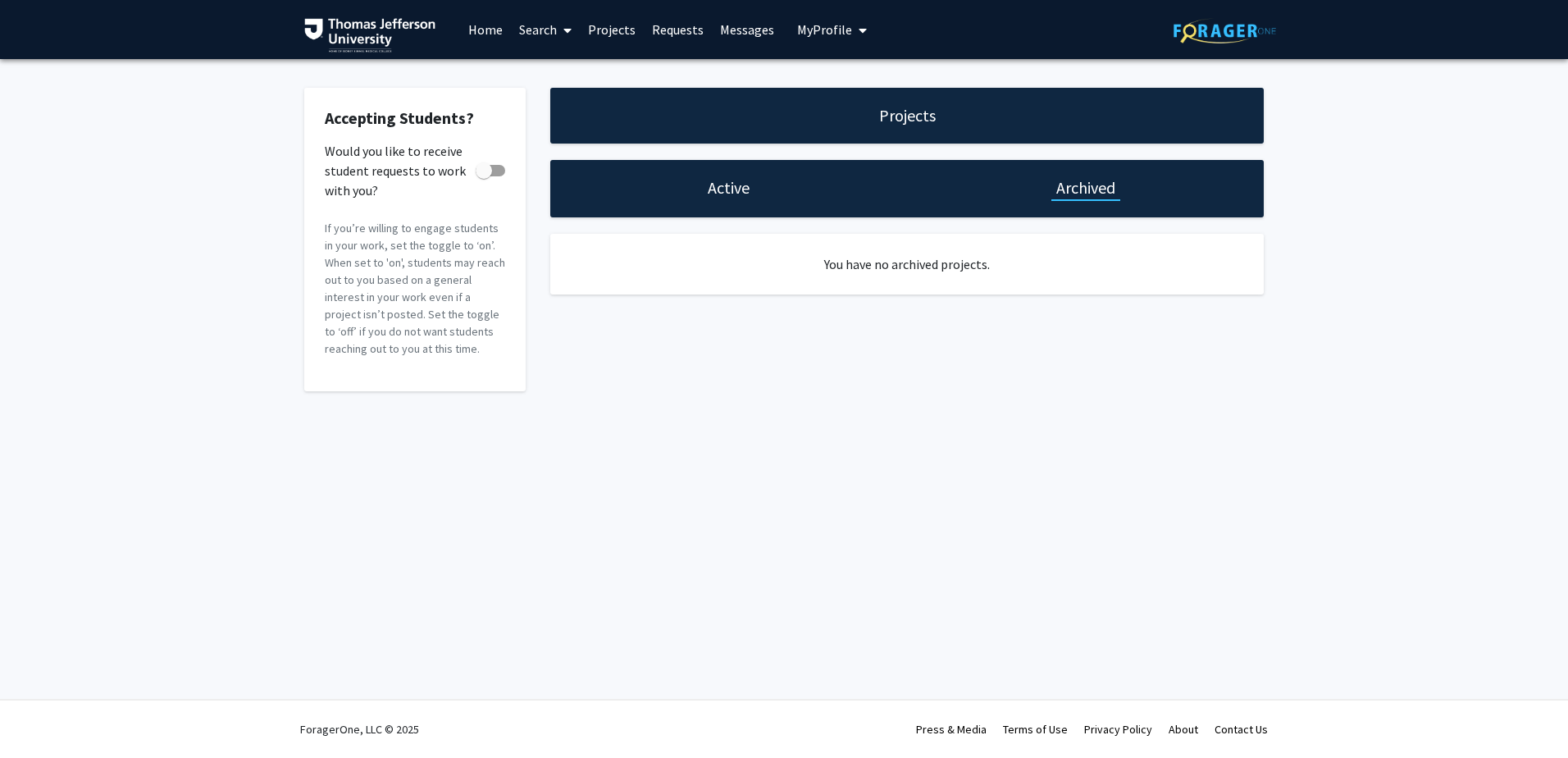
click at [729, 29] on link "Messages" at bounding box center [747, 30] width 71 height 58
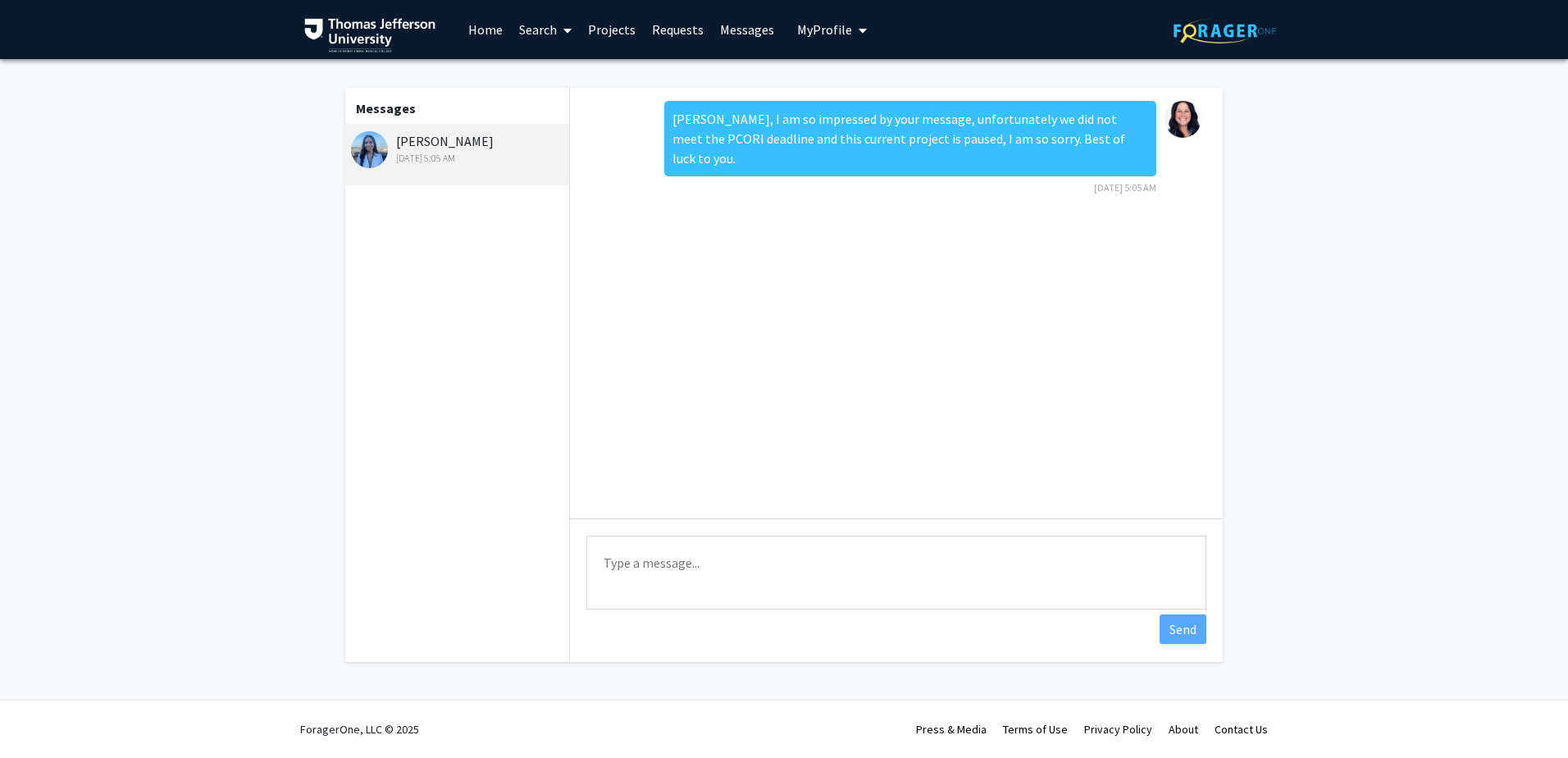
click at [818, 27] on span "My Profile" at bounding box center [824, 30] width 55 height 16
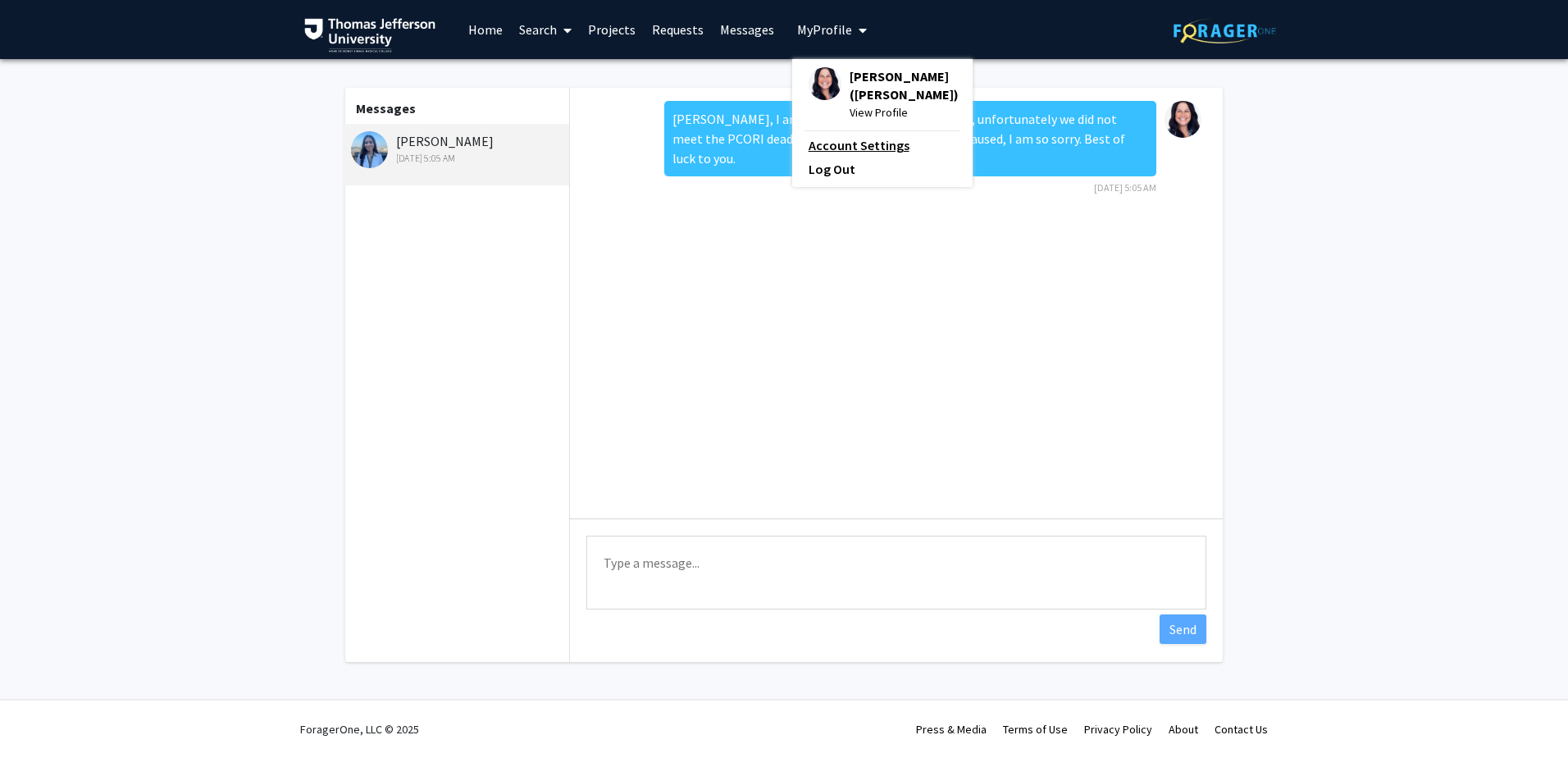
click at [834, 146] on link "Account Settings" at bounding box center [882, 145] width 147 height 20
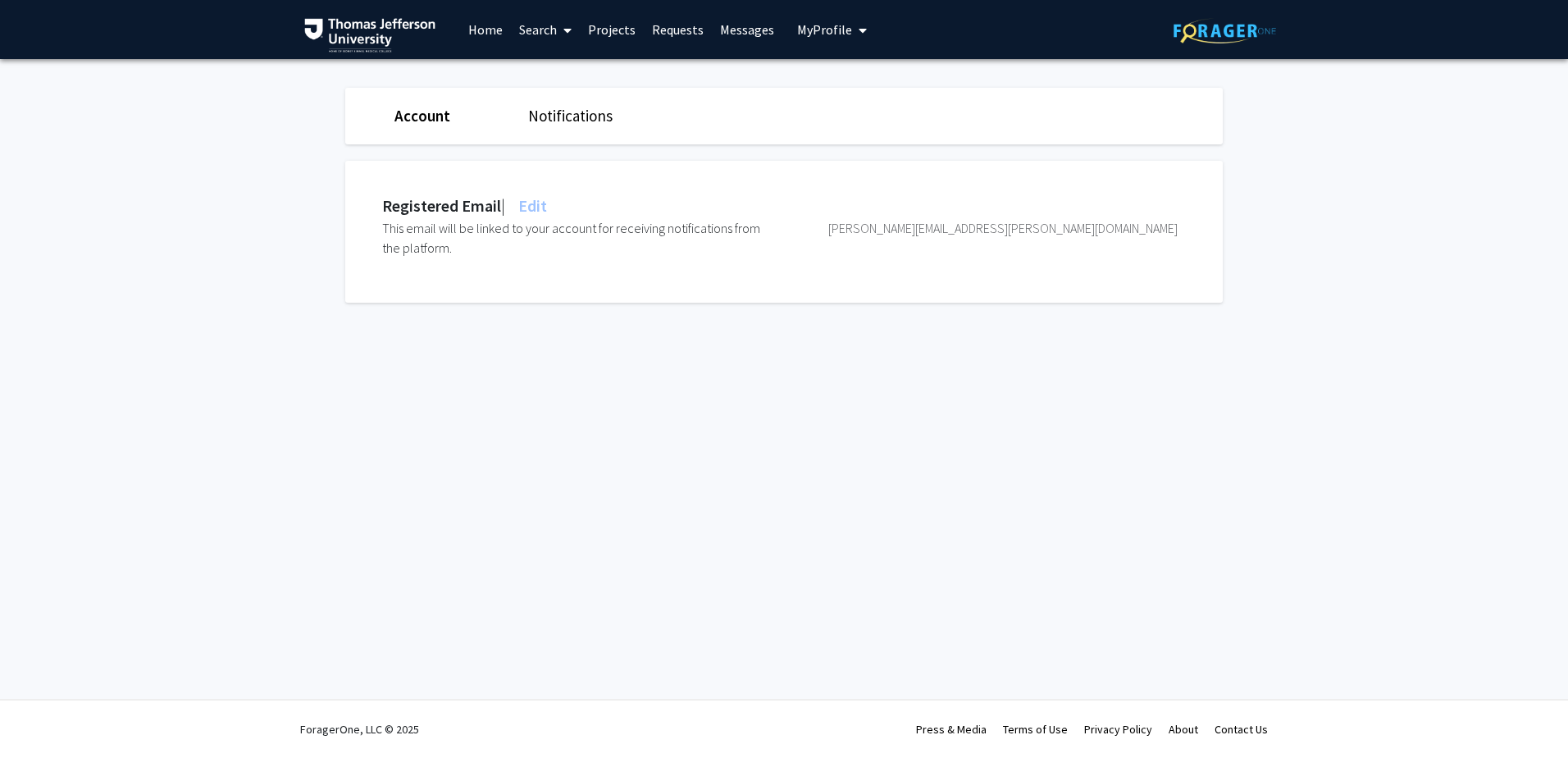
click at [462, 30] on link "Home" at bounding box center [485, 30] width 51 height 58
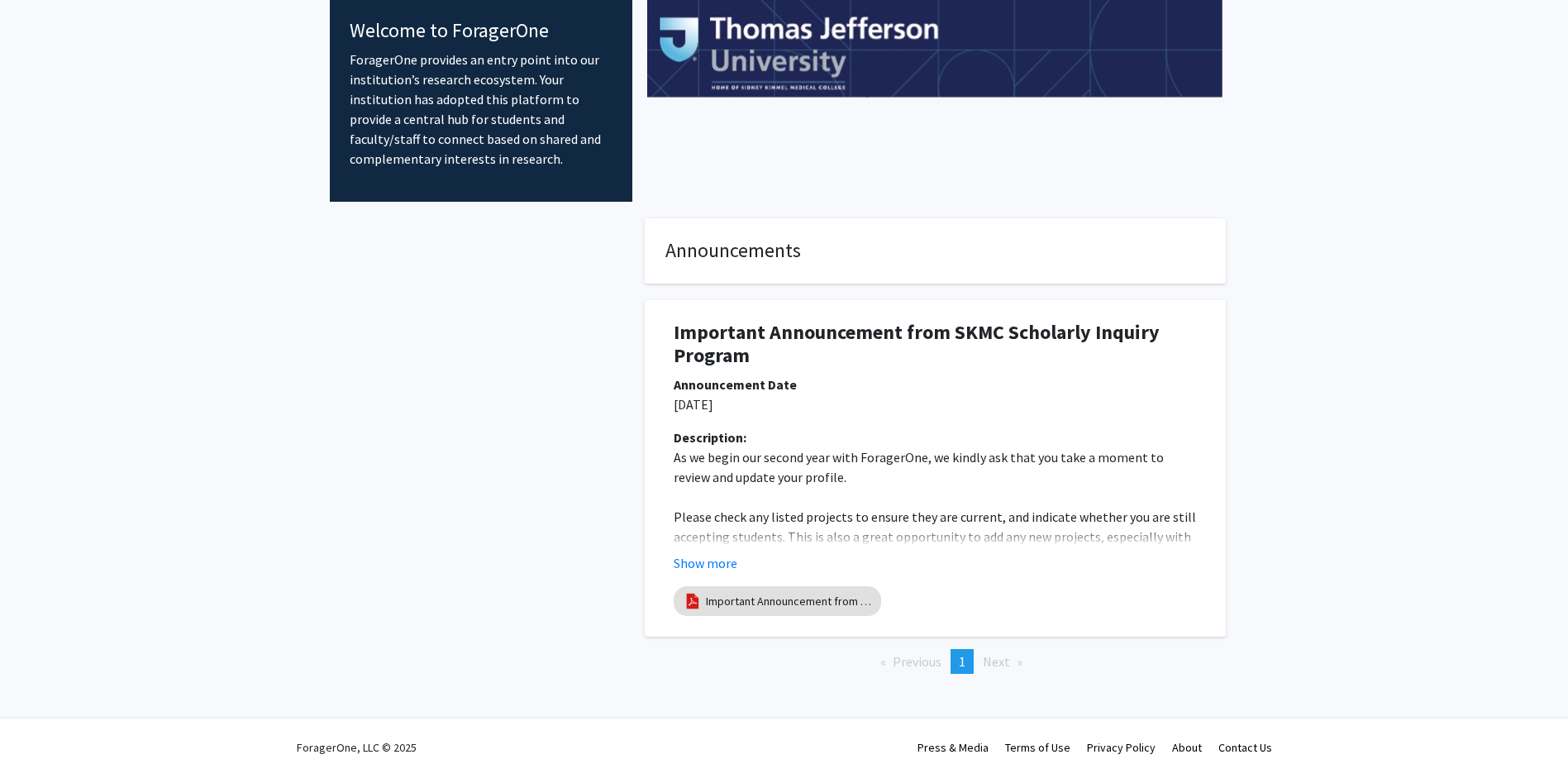
scroll to position [93, 0]
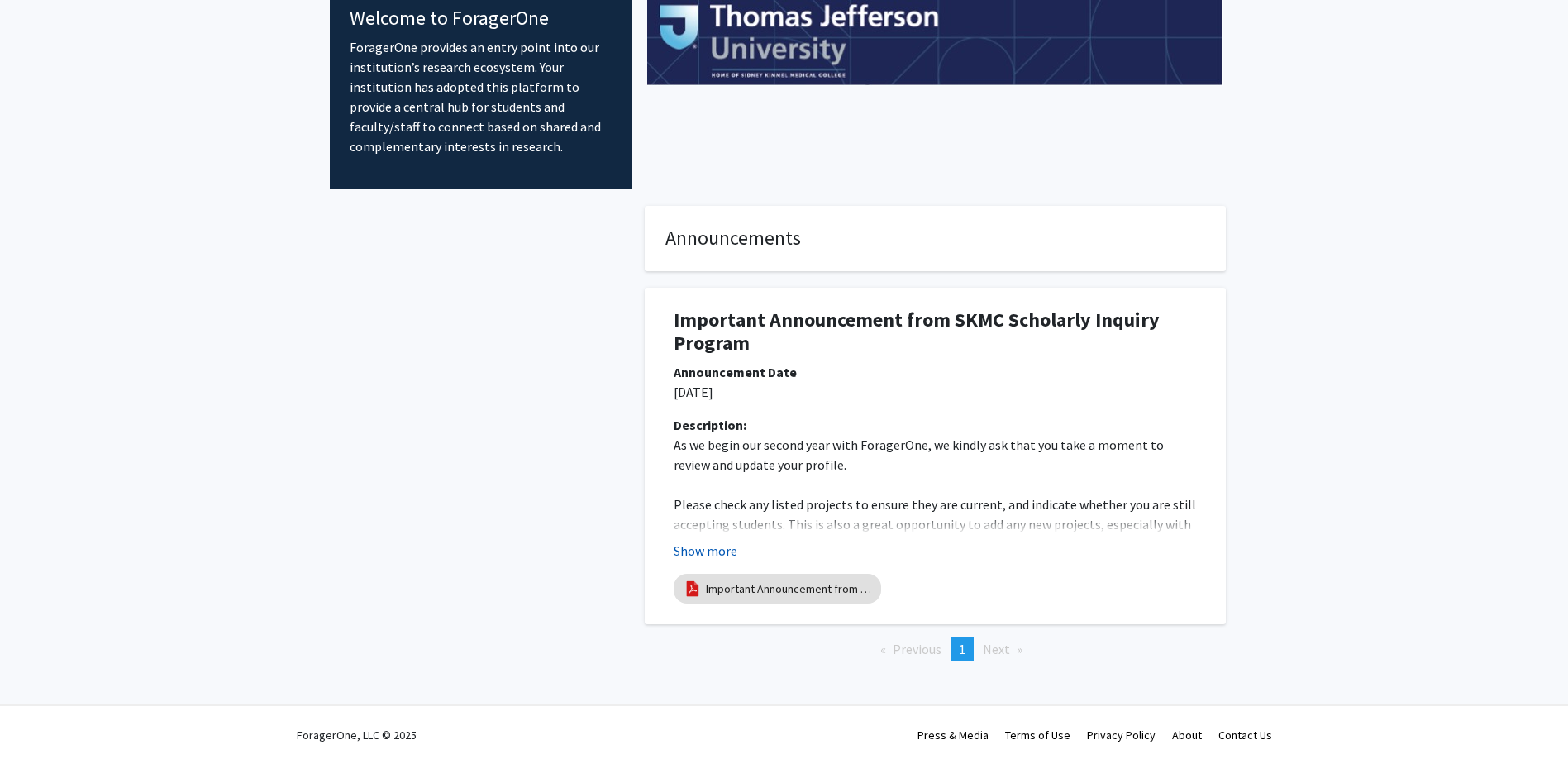
click at [716, 543] on button "Show more" at bounding box center [706, 551] width 64 height 20
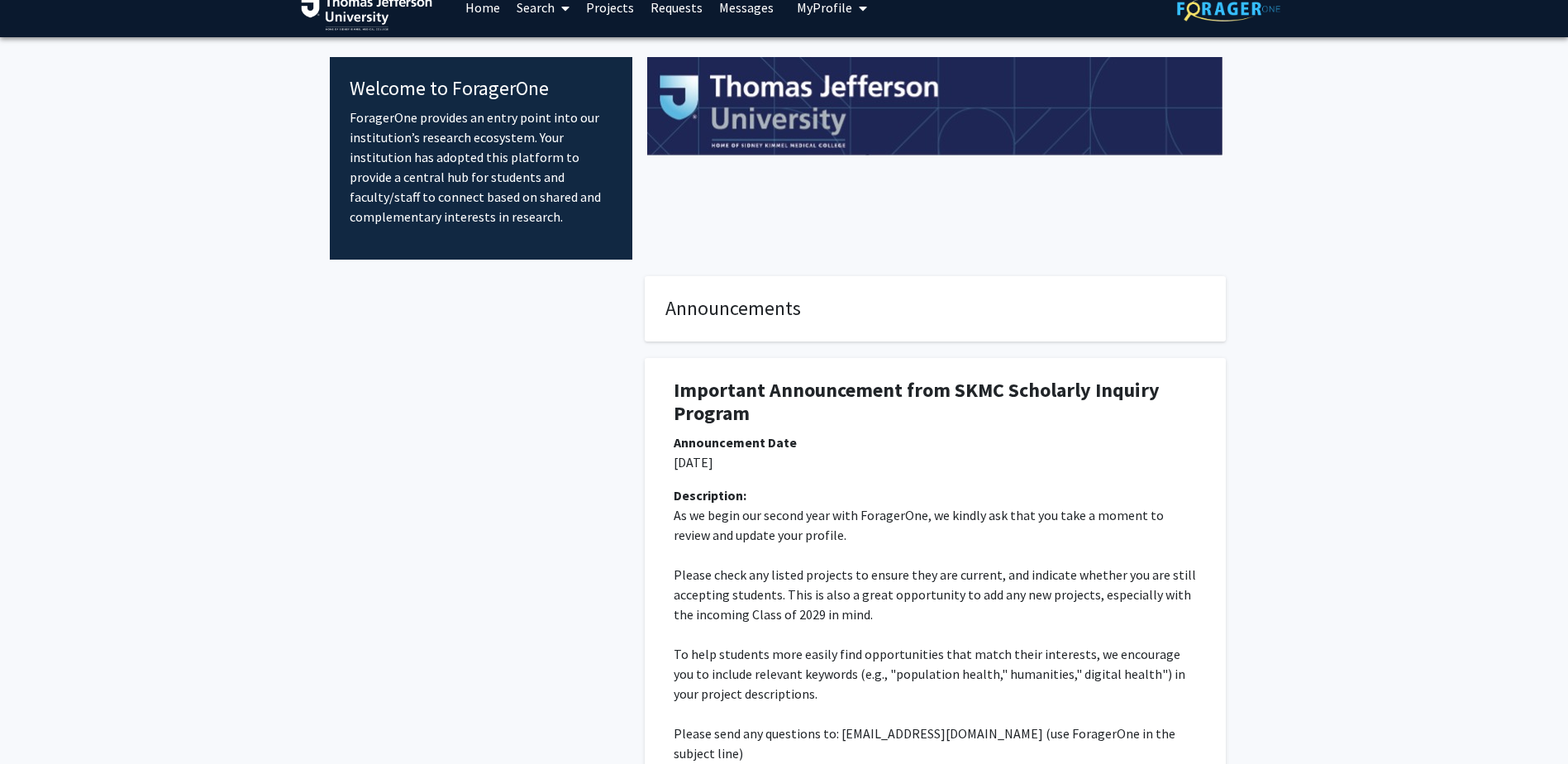
scroll to position [0, 0]
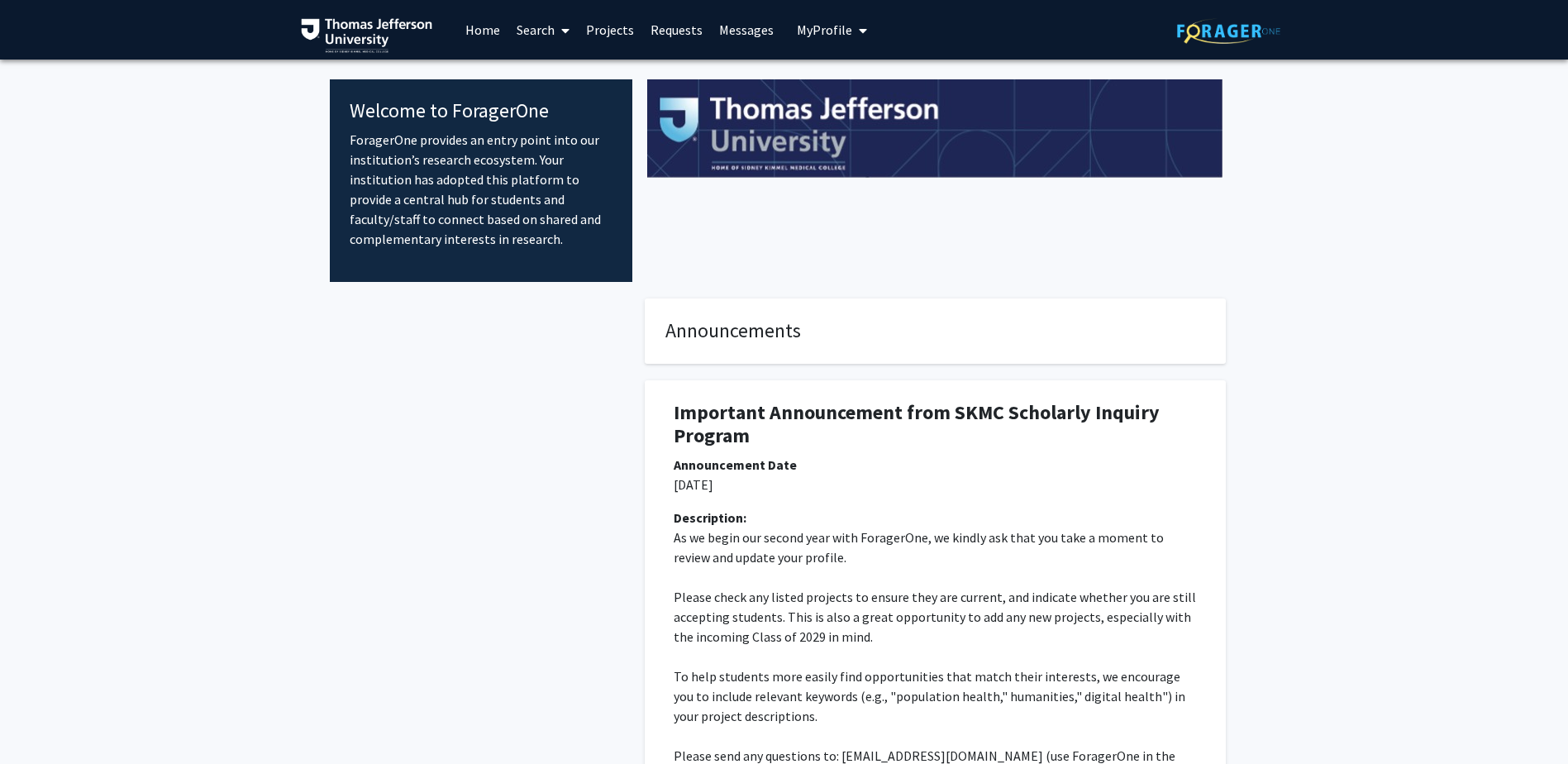
click at [541, 26] on link "Search" at bounding box center [543, 30] width 70 height 58
click at [561, 76] on span "Faculty/Staff" at bounding box center [569, 76] width 122 height 33
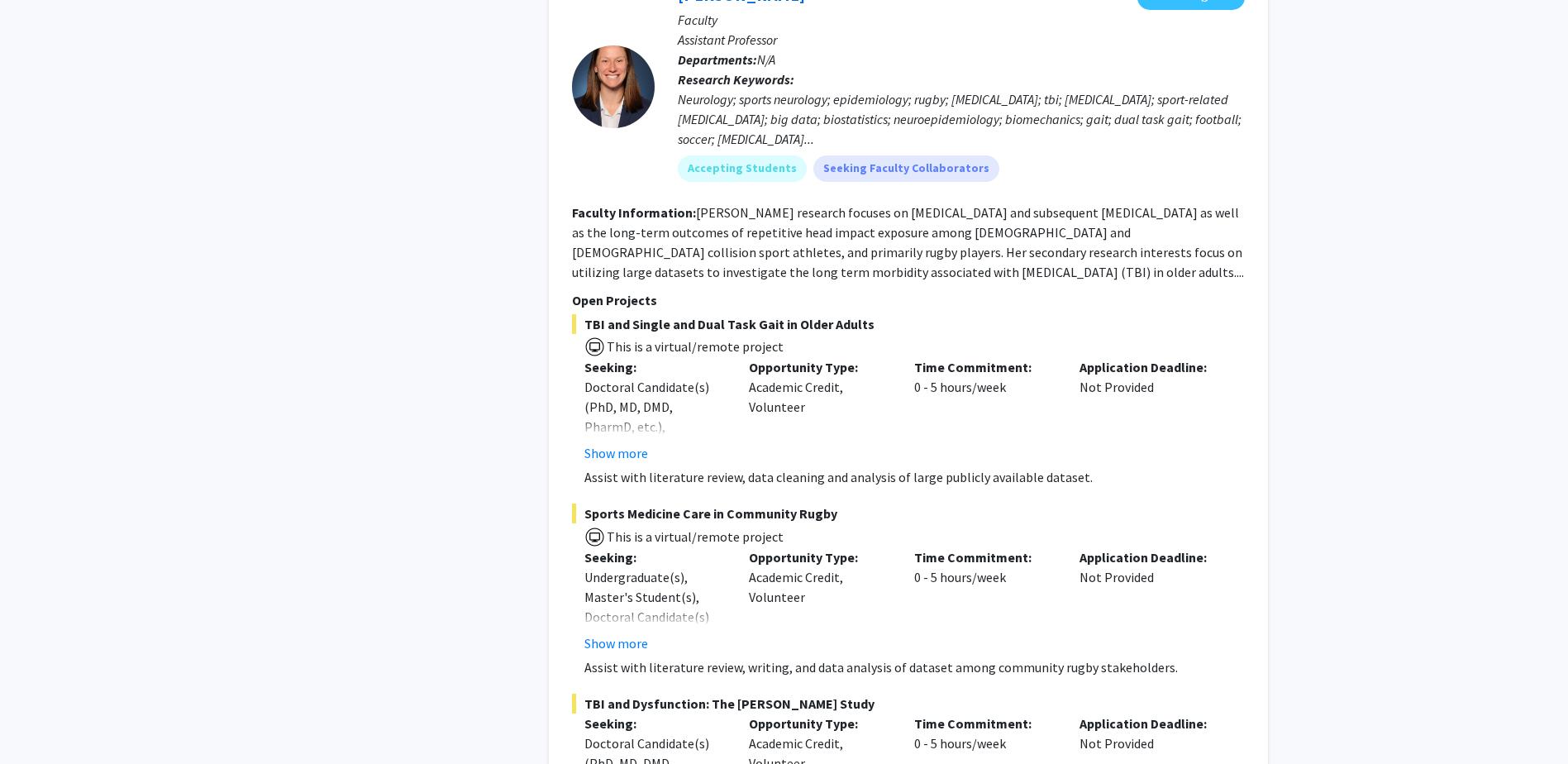
scroll to position [5613, 0]
